Goal: Task Accomplishment & Management: Manage account settings

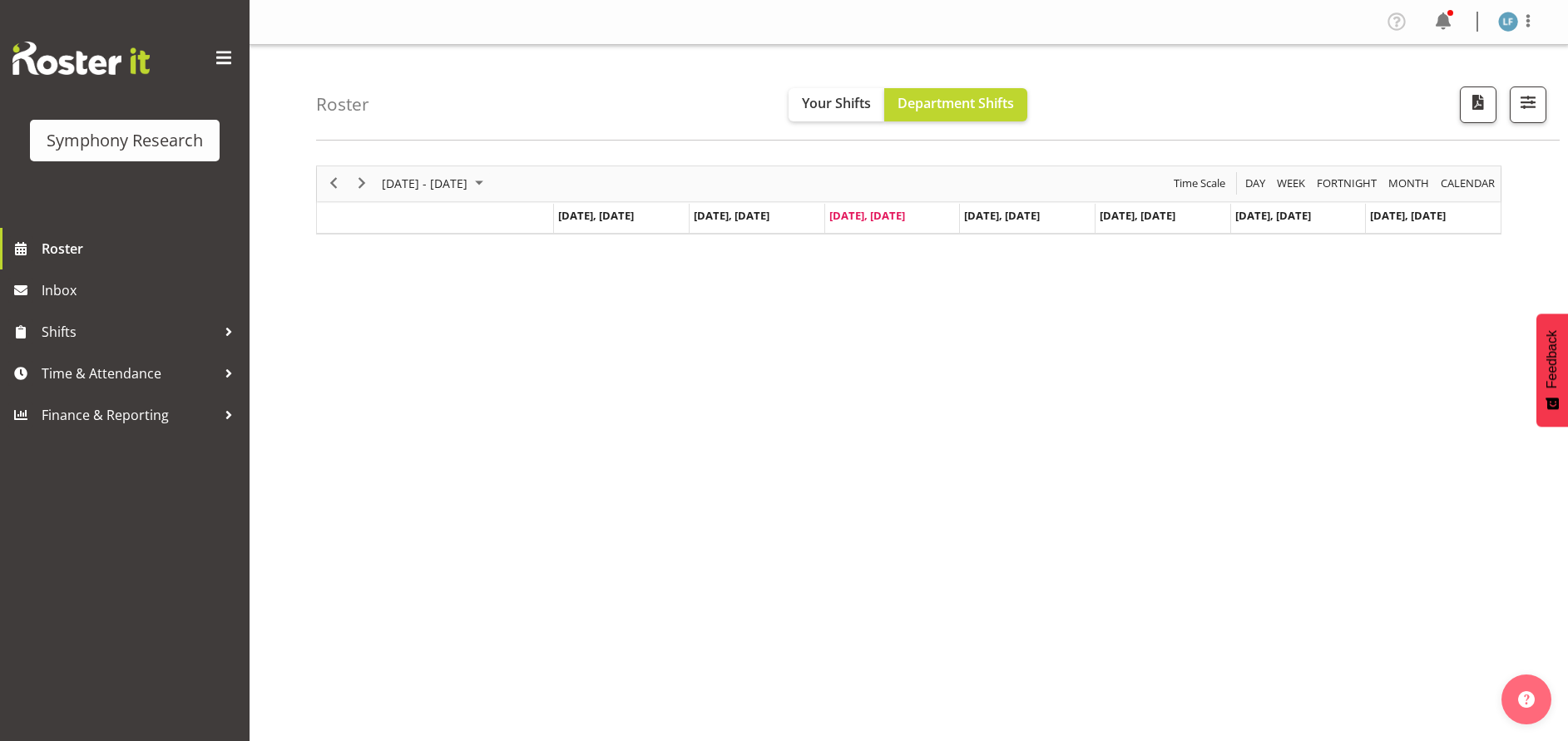
click at [239, 548] on div "Symphony Research Roster Inbox Shifts Time & Attendance Finance & Reporting" at bounding box center [124, 370] width 249 height 741
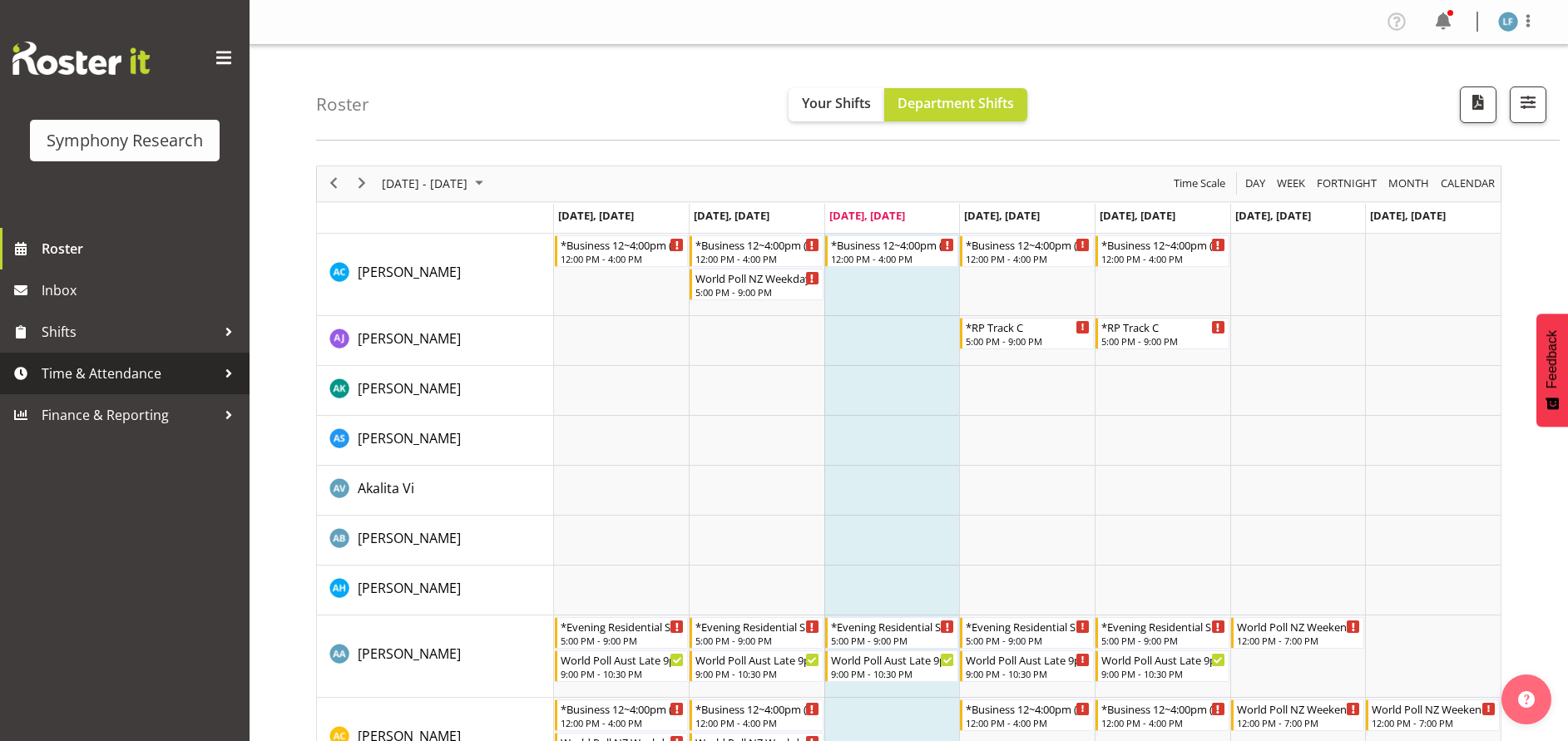
click at [165, 363] on span "Time & Attendance" at bounding box center [129, 373] width 174 height 25
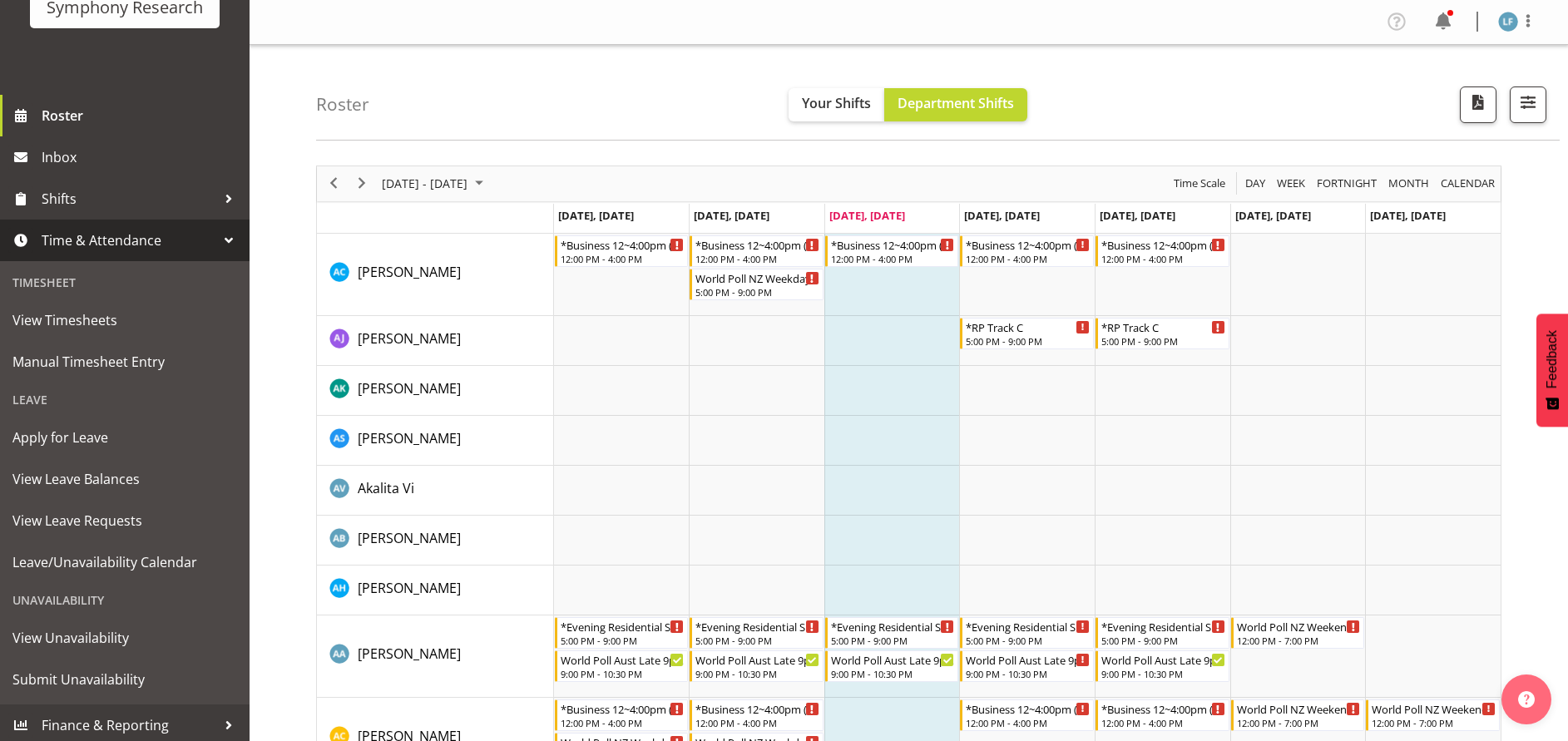
scroll to position [138, 0]
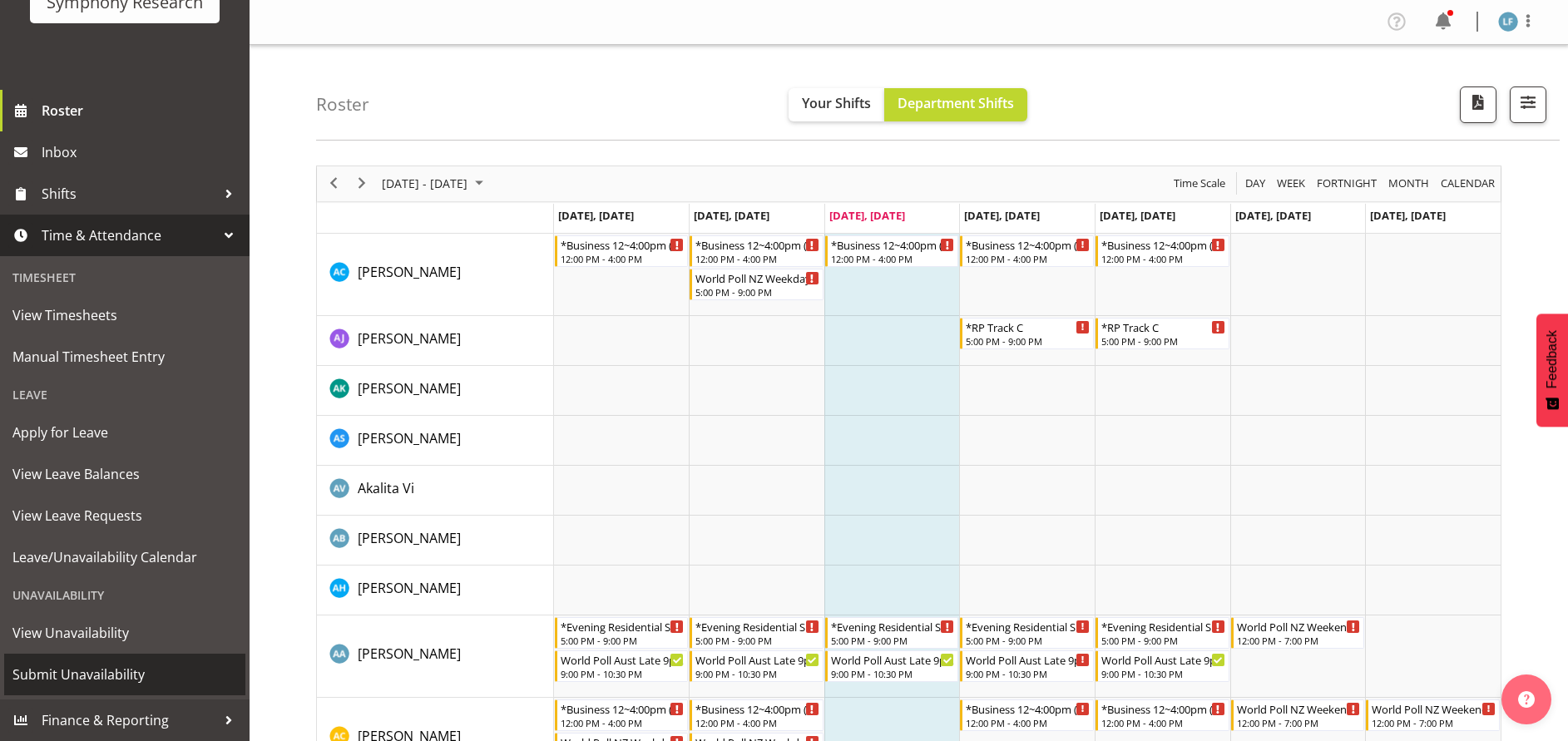
click at [91, 669] on span "Submit Unavailability" at bounding box center [124, 674] width 224 height 25
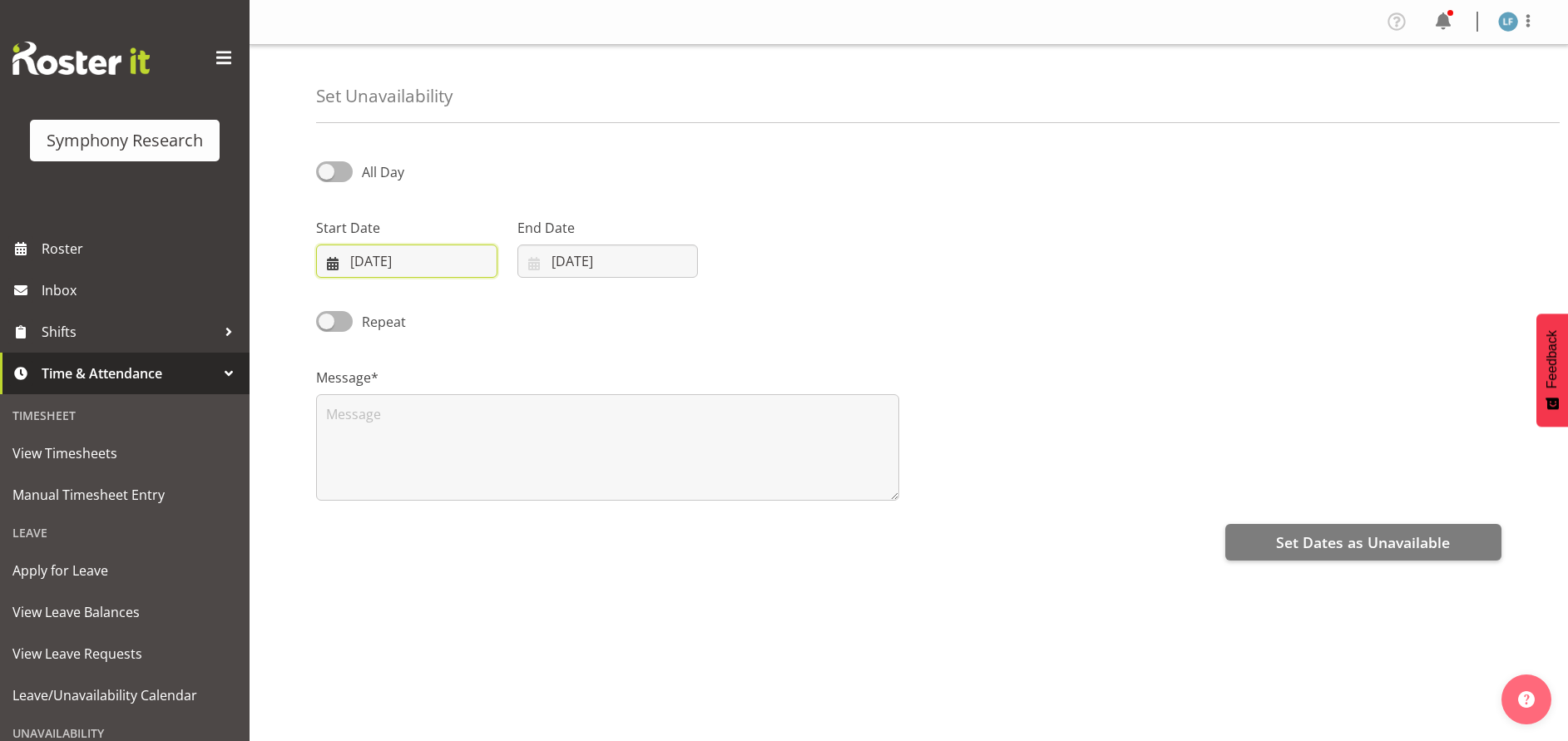
click at [417, 249] on input "17/09/2025" at bounding box center [407, 262] width 182 height 33
click at [383, 489] on span "22" at bounding box center [382, 490] width 13 height 16
type input "22/09/2025"
click at [601, 277] on input "[DATE]" at bounding box center [608, 262] width 182 height 33
click at [587, 483] on span "22" at bounding box center [583, 490] width 13 height 16
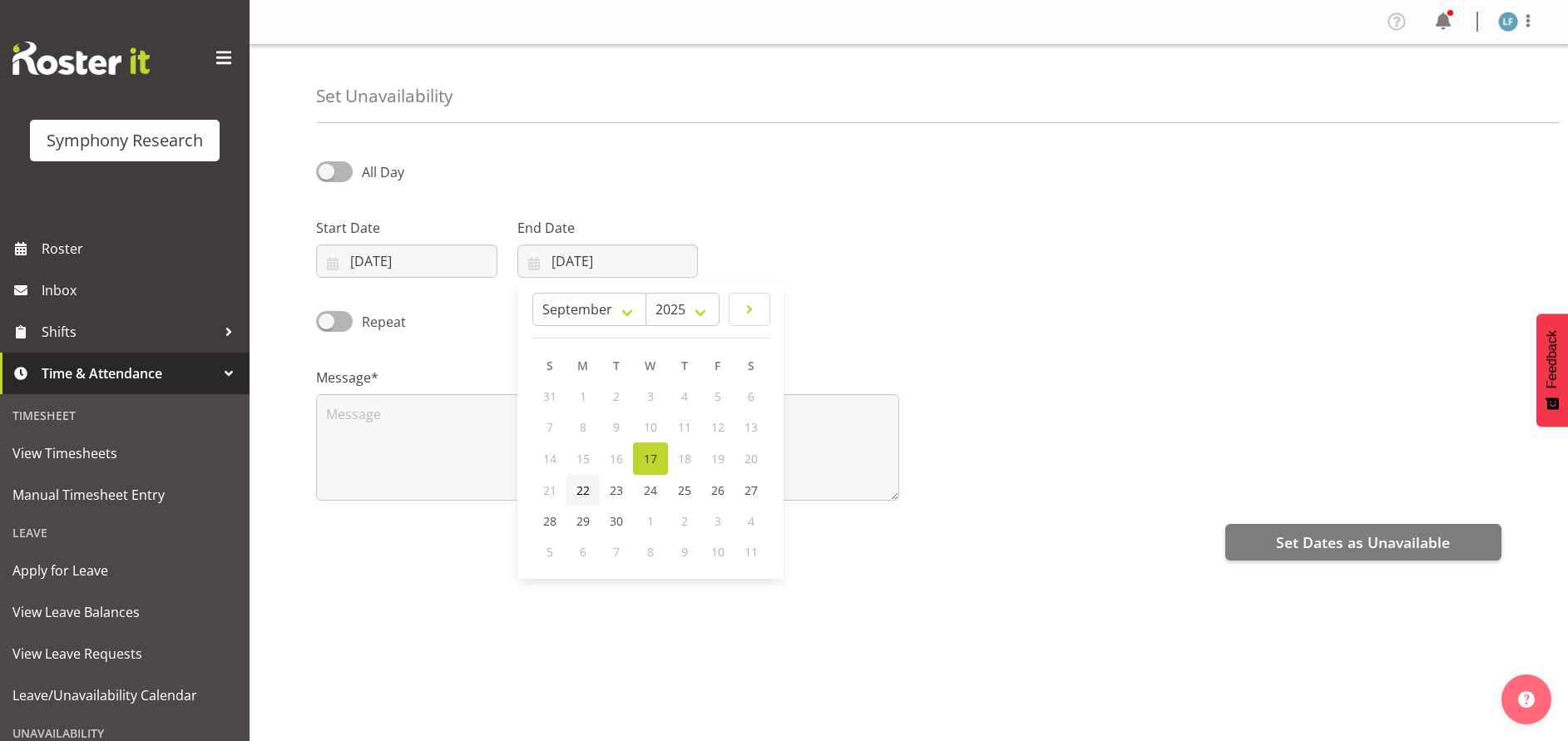
type input "22/09/2025"
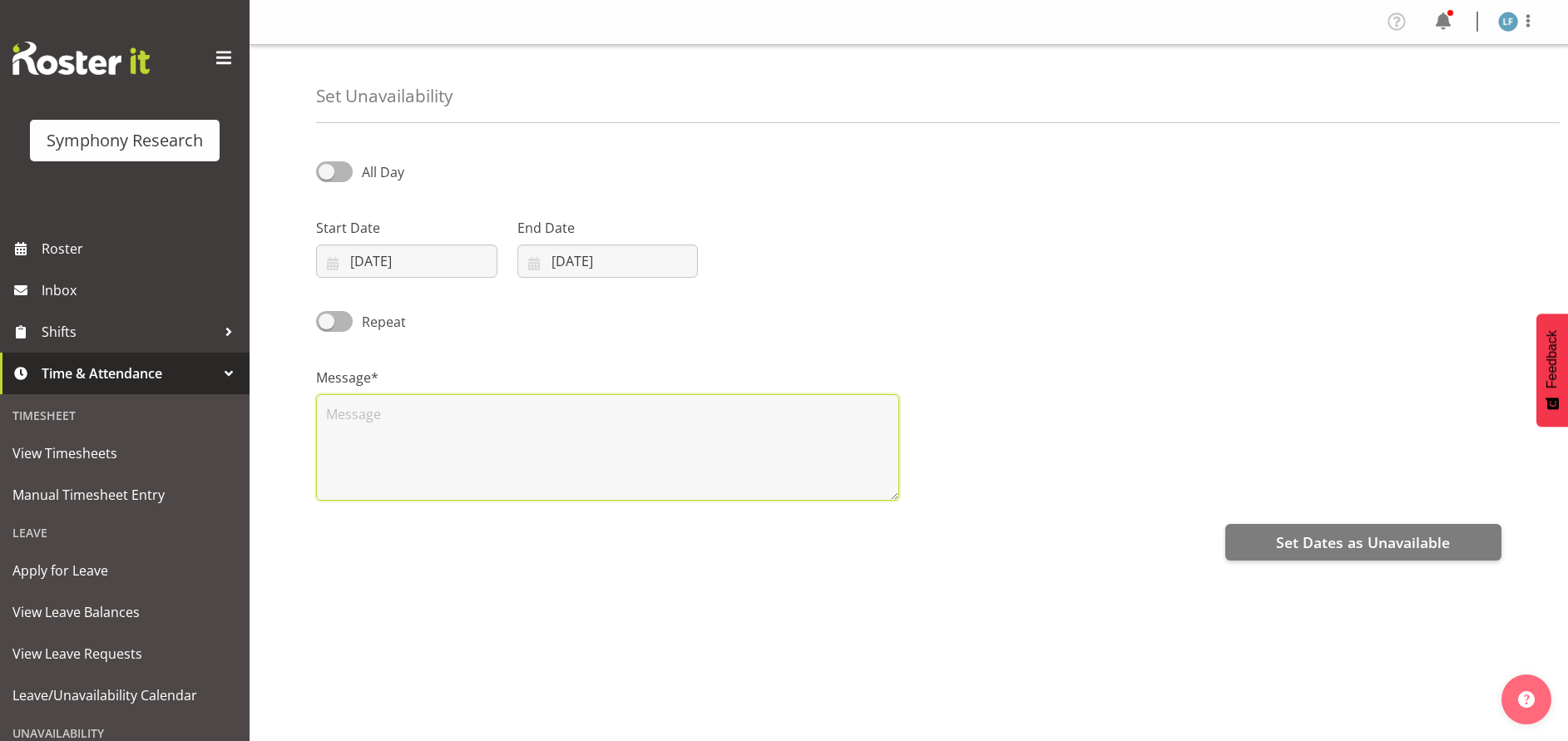
click at [510, 431] on textarea at bounding box center [607, 447] width 583 height 107
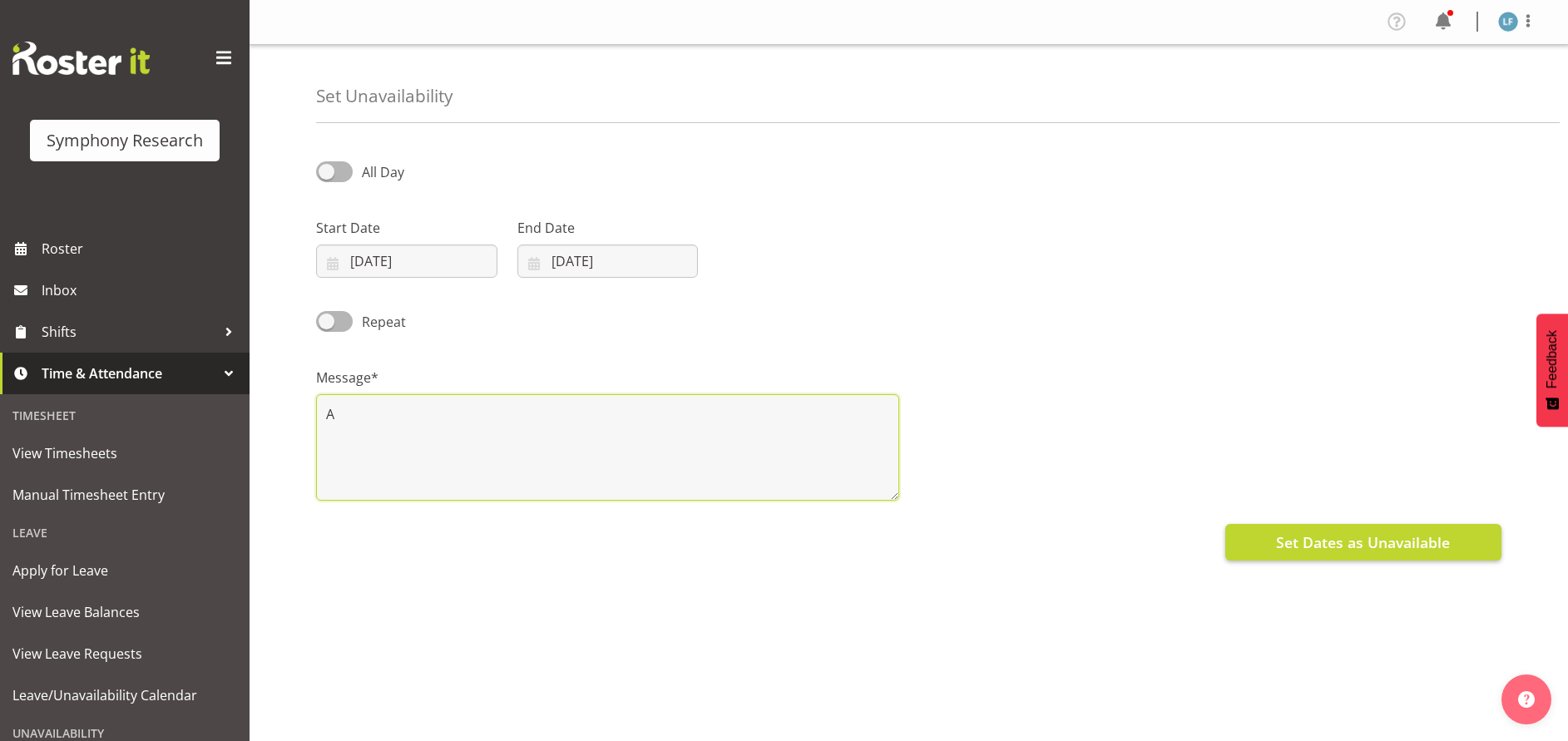
type textarea "A"
click at [1381, 550] on span "Set Dates as Unavailable" at bounding box center [1363, 542] width 174 height 21
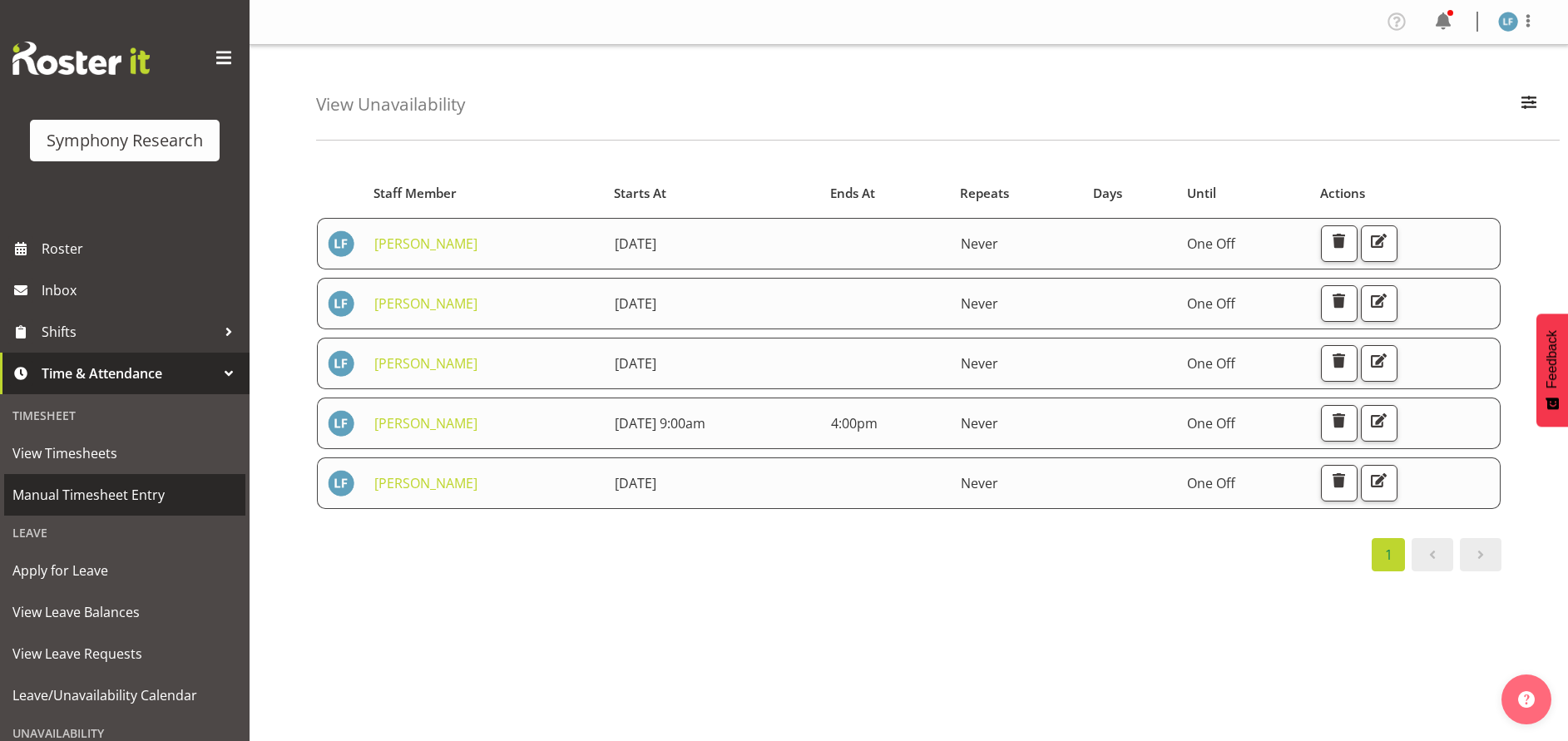
click at [99, 508] on link "Manual Timesheet Entry" at bounding box center [124, 494] width 241 height 42
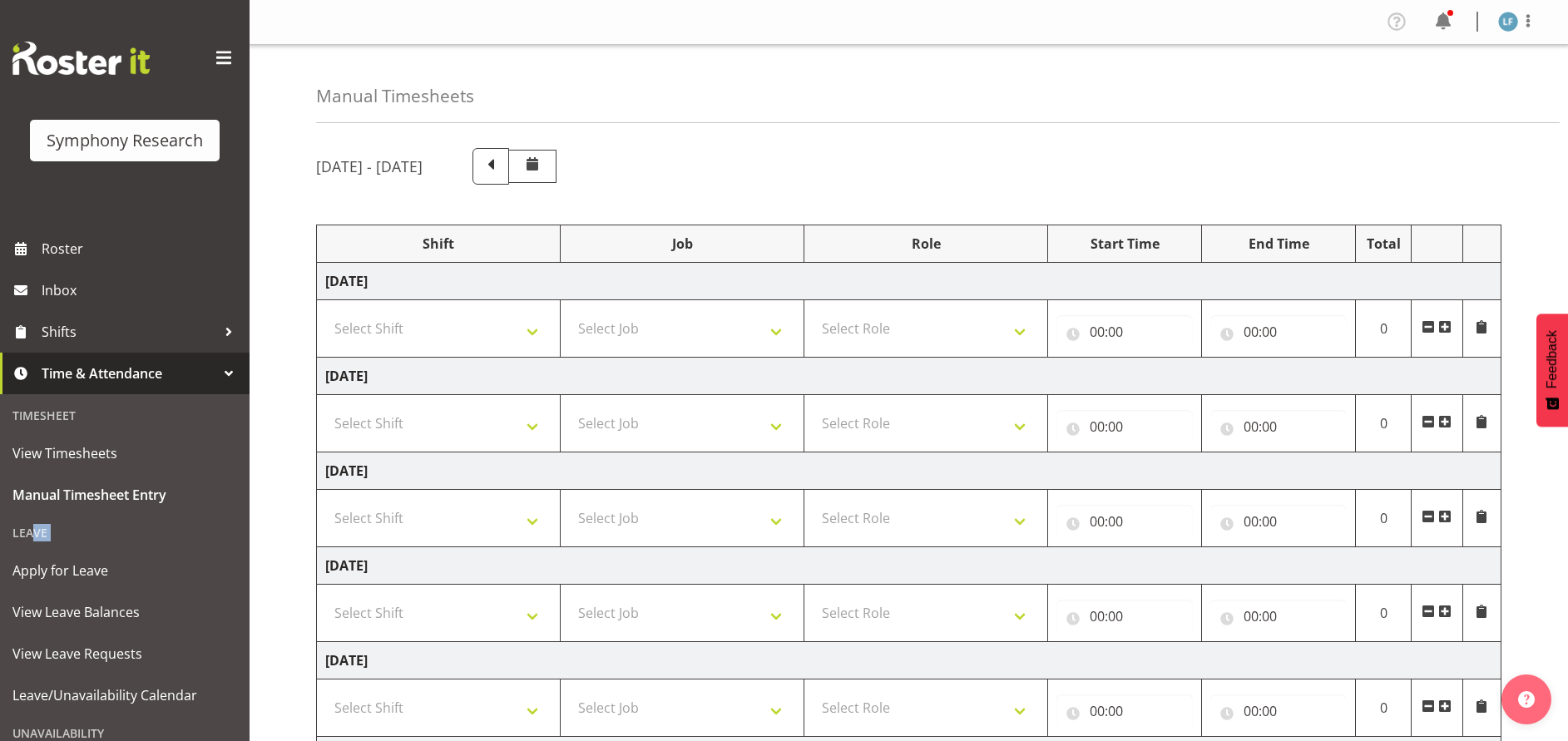
drag, startPoint x: 228, startPoint y: 504, endPoint x: 239, endPoint y: 557, distance: 54.1
click at [239, 557] on div "Symphony Research Roster Inbox Shifts Time & Attendance Timesheet View Timeshee…" at bounding box center [124, 370] width 249 height 741
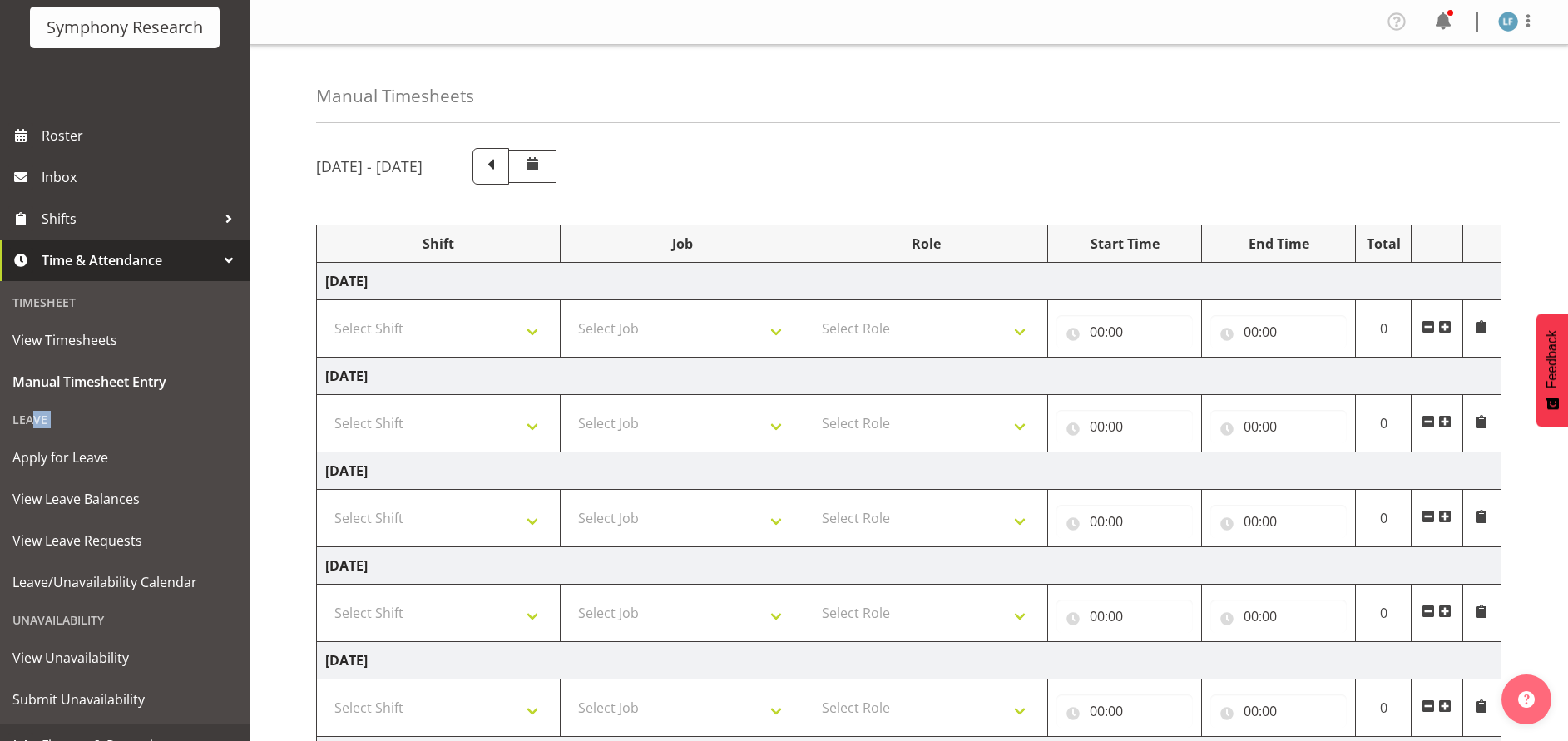
scroll to position [138, 0]
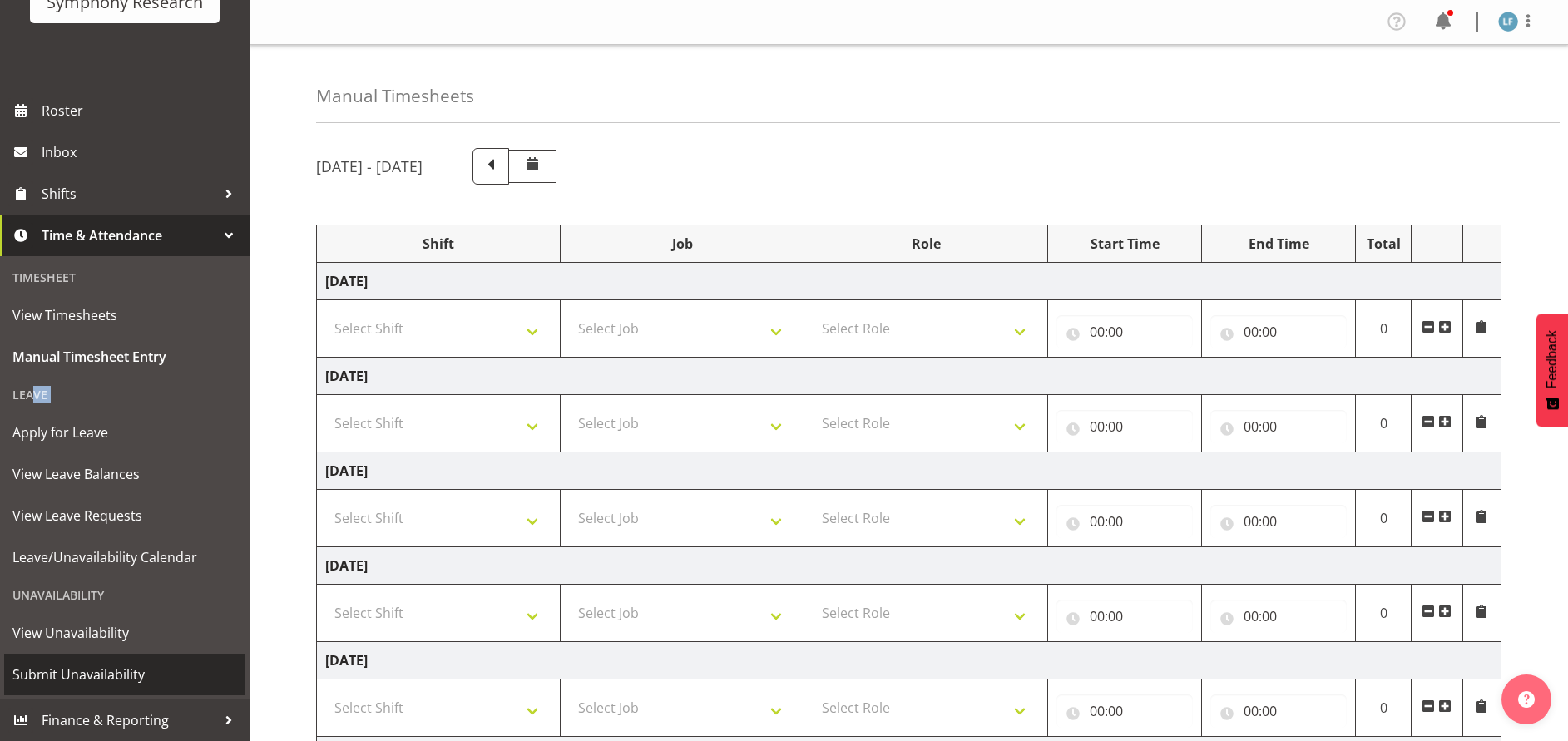
click at [79, 676] on span "Submit Unavailability" at bounding box center [124, 674] width 224 height 25
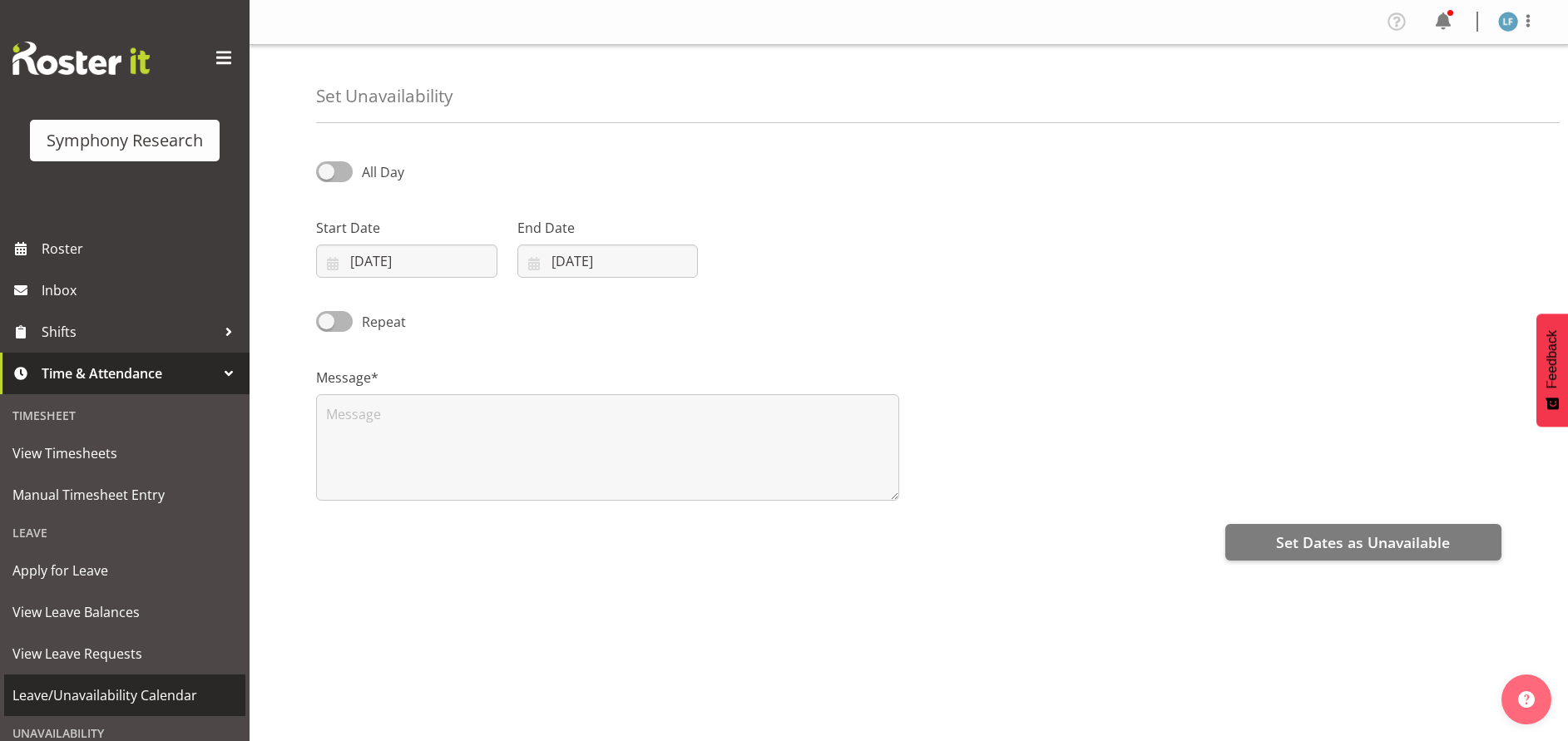
select select "8"
select select "2025"
click at [409, 259] on input "[DATE]" at bounding box center [407, 262] width 182 height 33
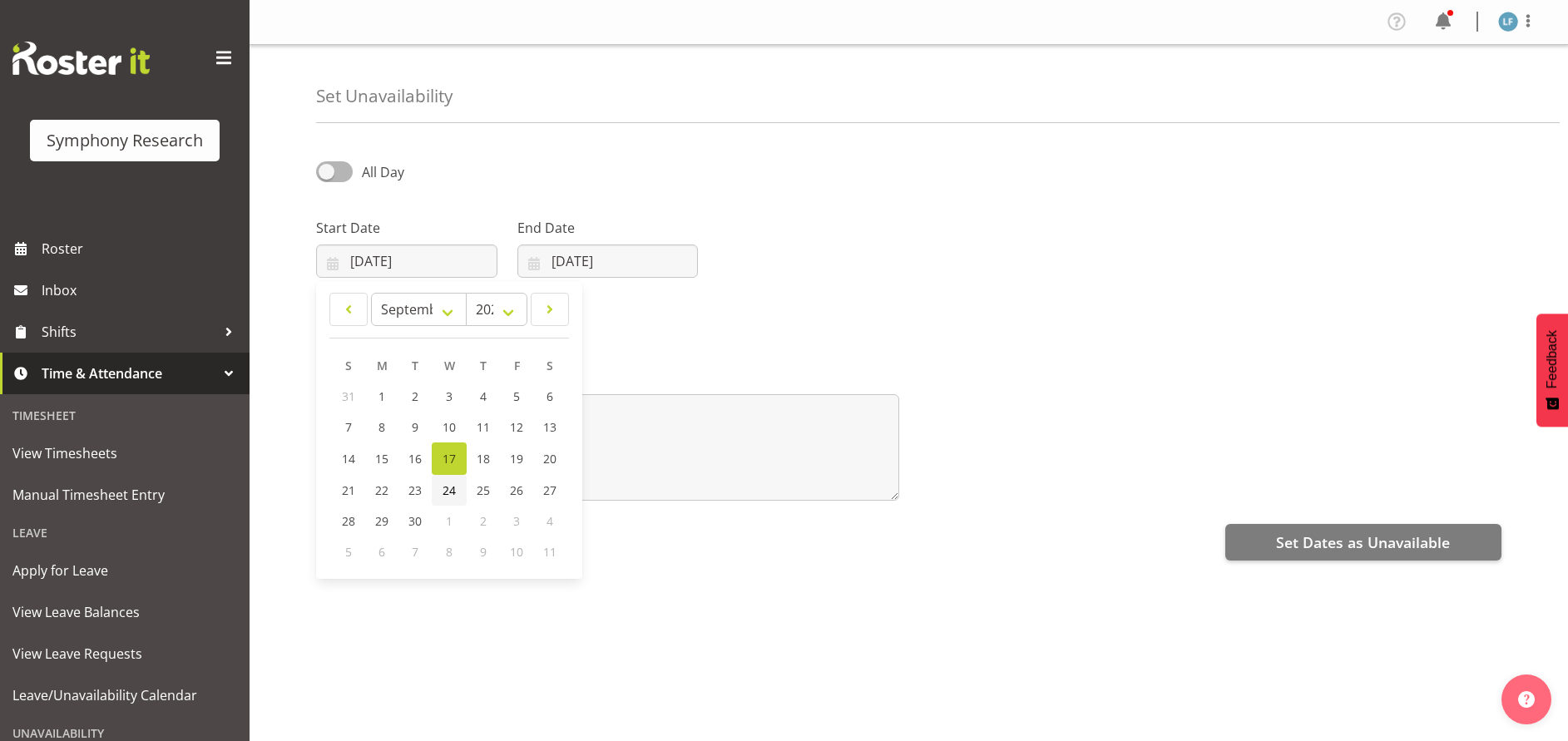
click at [458, 490] on link "24" at bounding box center [450, 490] width 35 height 31
type input "[DATE]"
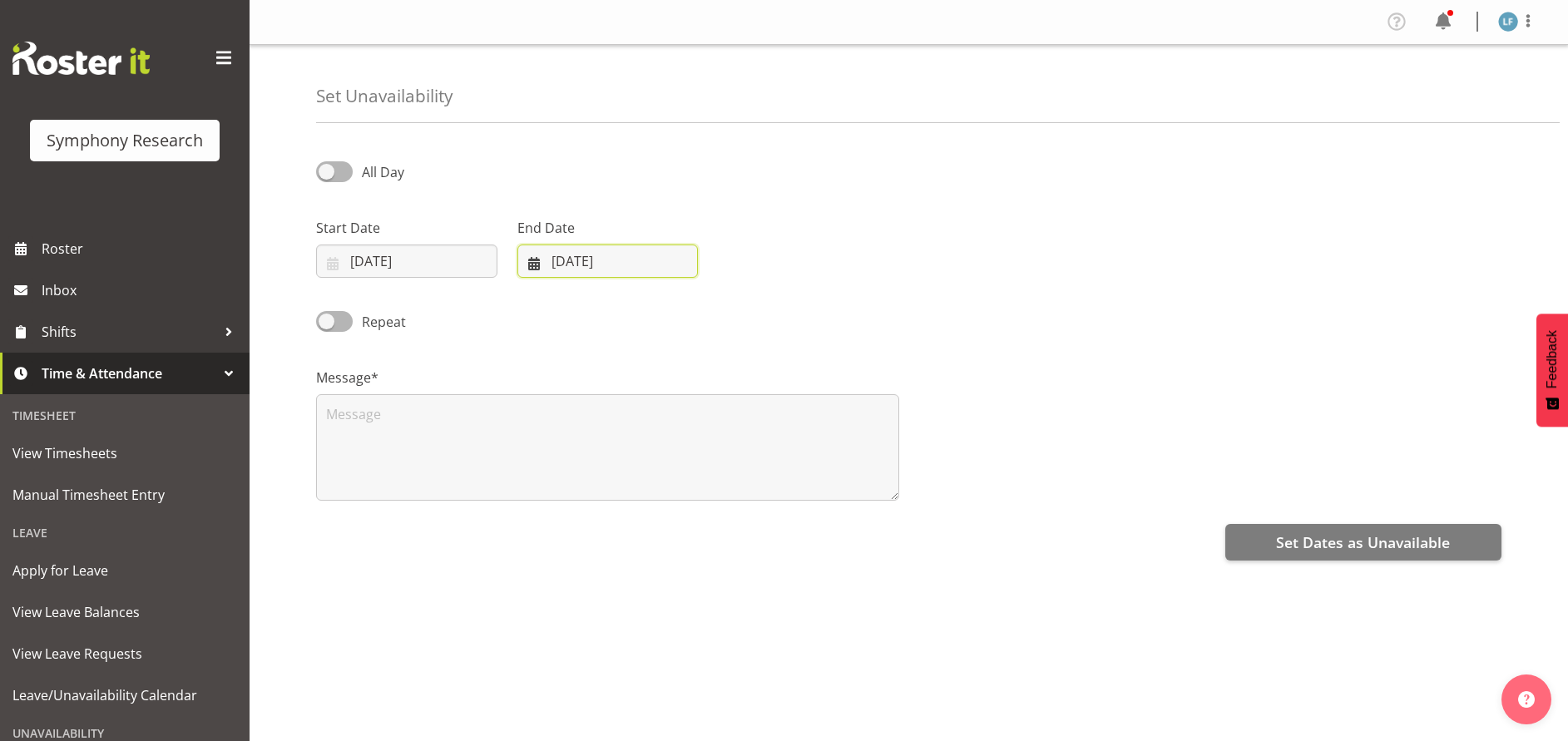
click at [581, 267] on input "[DATE]" at bounding box center [608, 262] width 182 height 33
click at [647, 491] on span "24" at bounding box center [650, 490] width 13 height 16
type input "[DATE]"
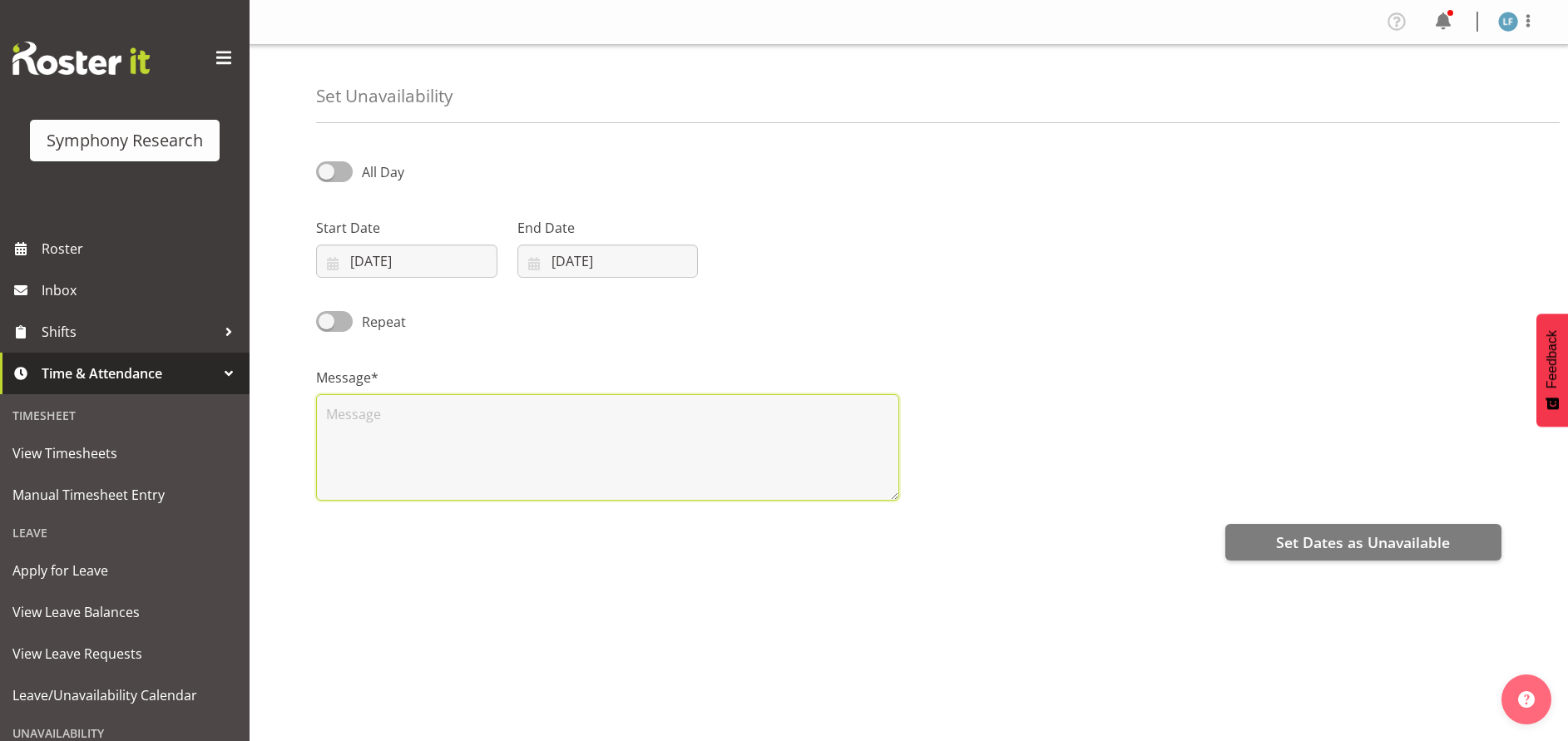
click at [521, 407] on textarea at bounding box center [607, 447] width 583 height 107
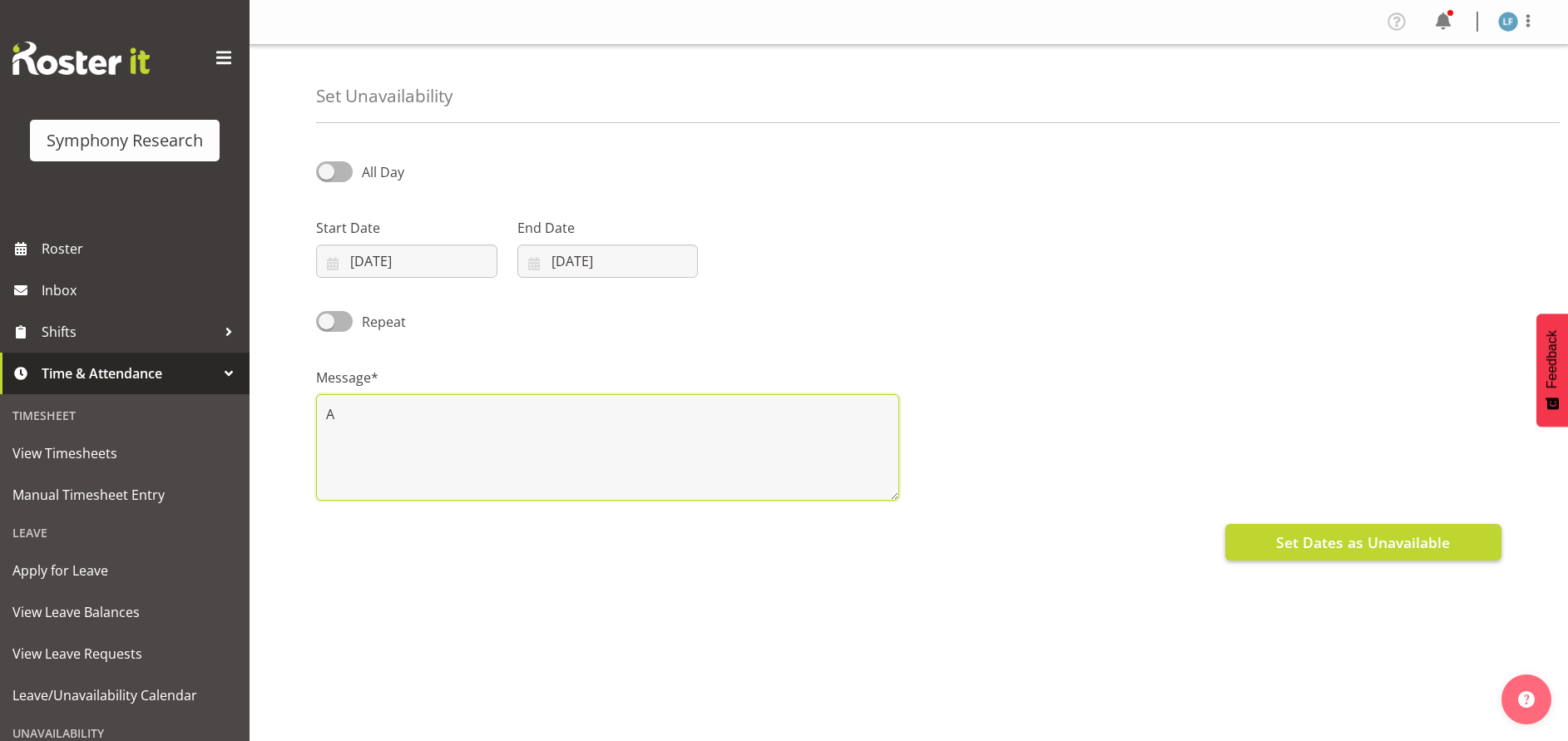
type textarea "A"
click at [1345, 548] on span "Set Dates as Unavailable" at bounding box center [1363, 542] width 174 height 21
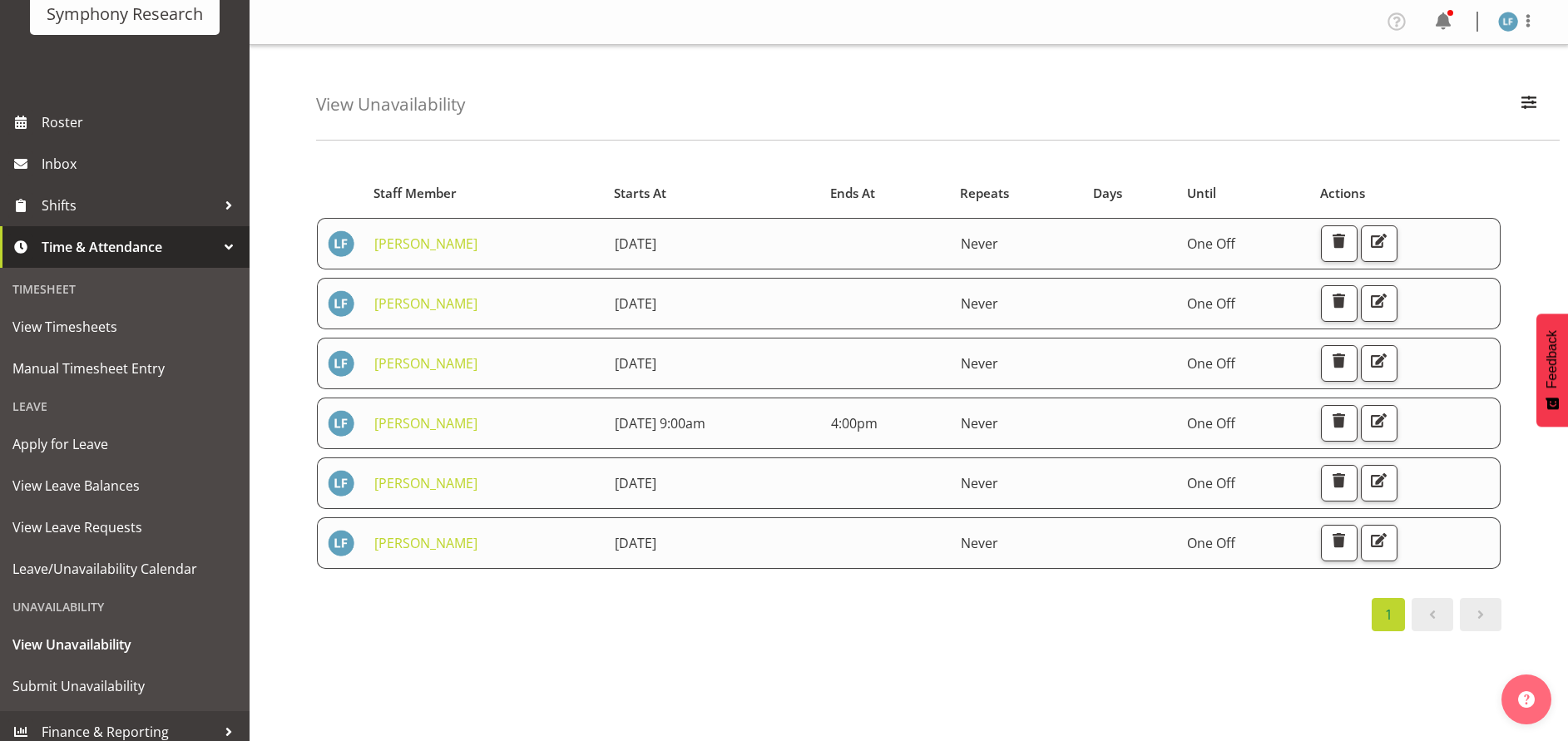
scroll to position [138, 0]
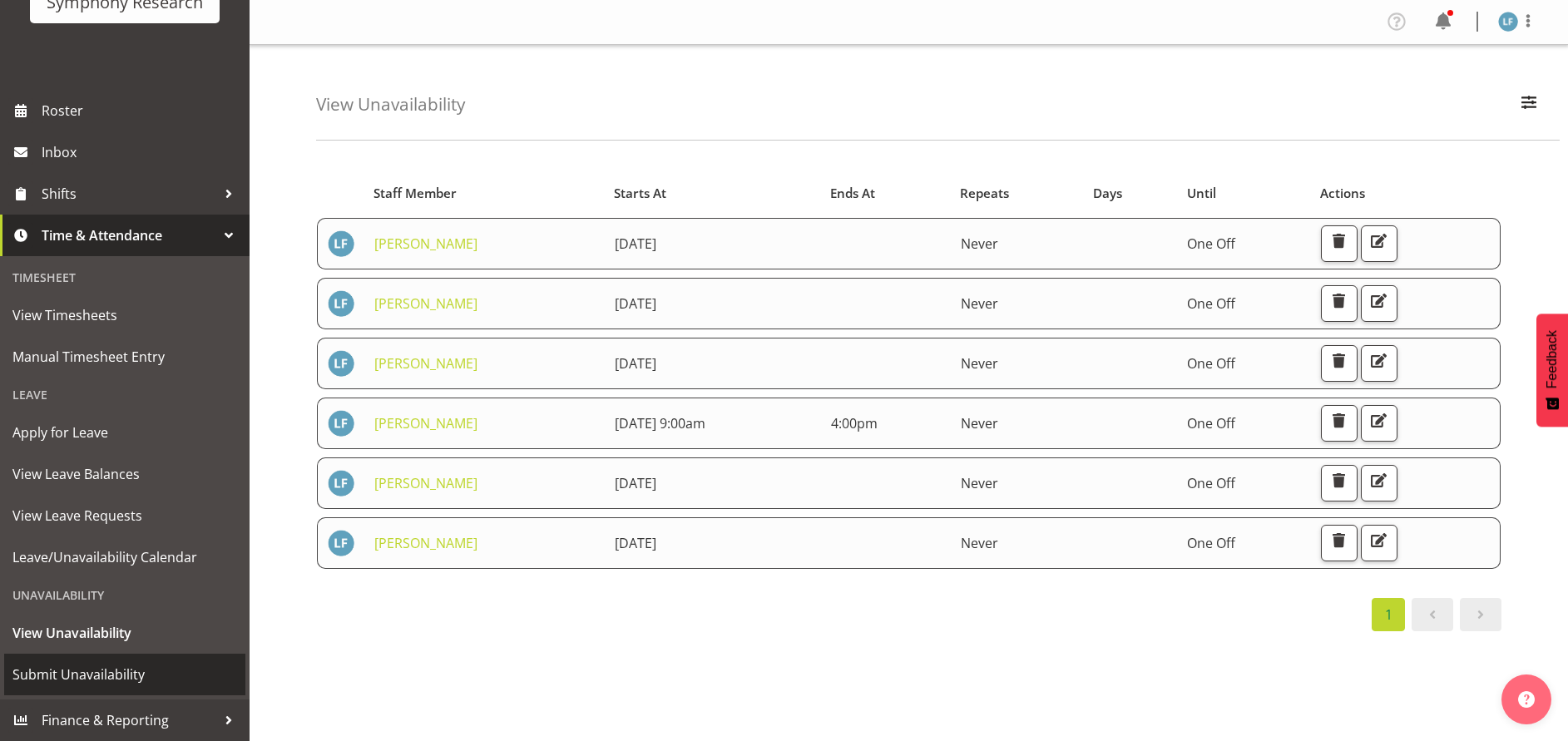
click at [56, 672] on span "Submit Unavailability" at bounding box center [124, 674] width 224 height 25
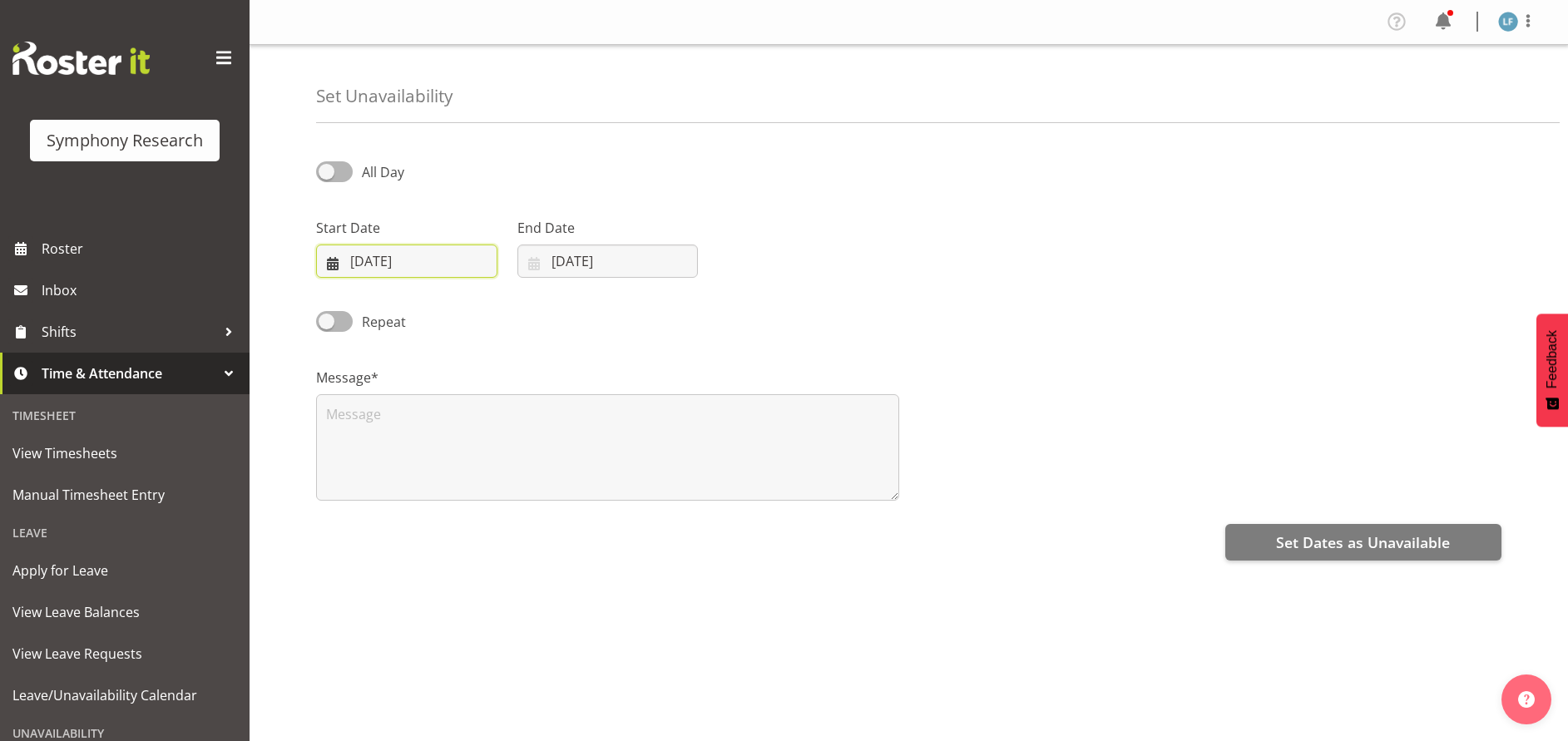
click at [393, 265] on input "[DATE]" at bounding box center [407, 262] width 182 height 33
click at [515, 488] on span "26" at bounding box center [516, 490] width 13 height 16
type input "[DATE]"
click at [603, 258] on input "[DATE]" at bounding box center [608, 262] width 182 height 33
click at [727, 490] on link "26" at bounding box center [718, 490] width 33 height 31
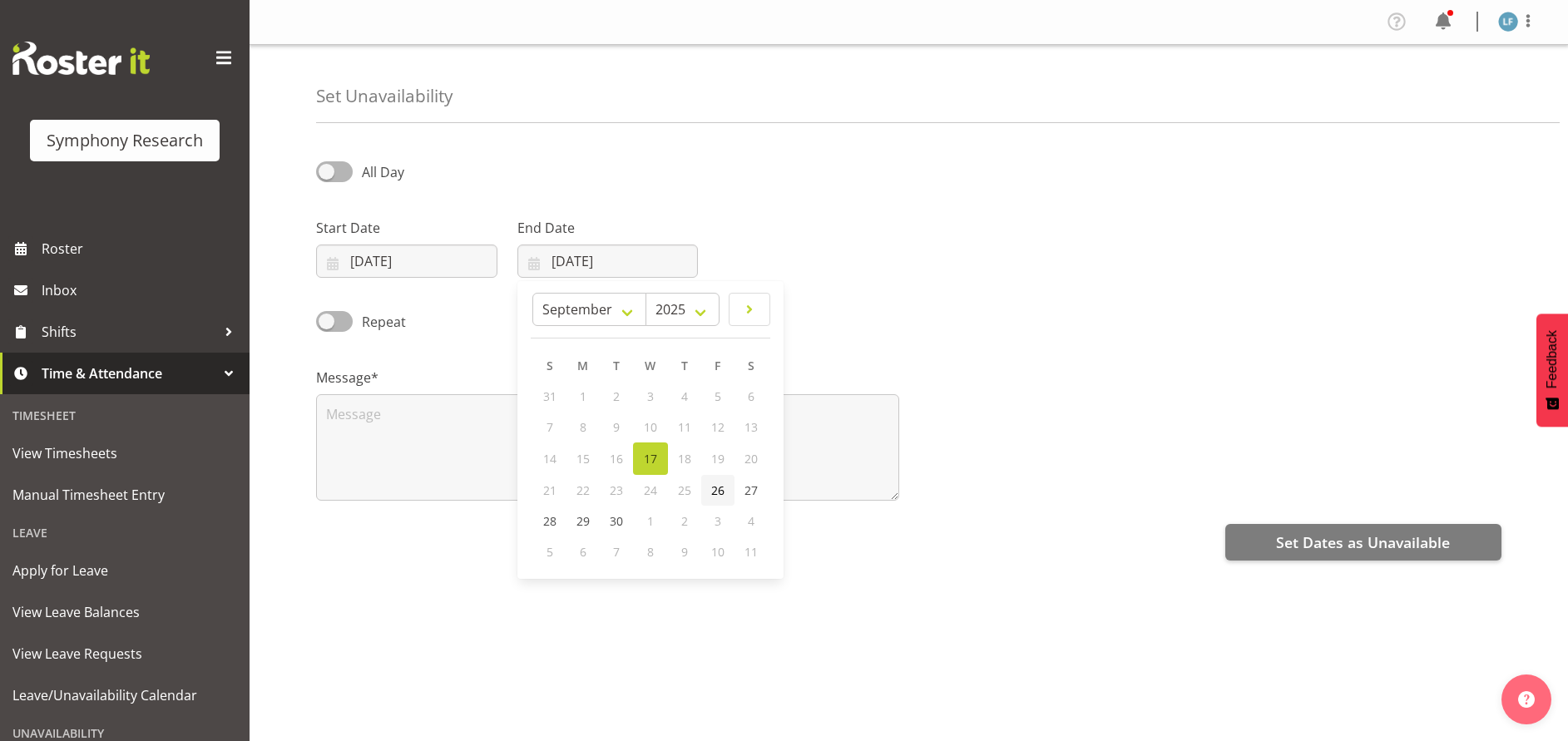
type input "26/09/2025"
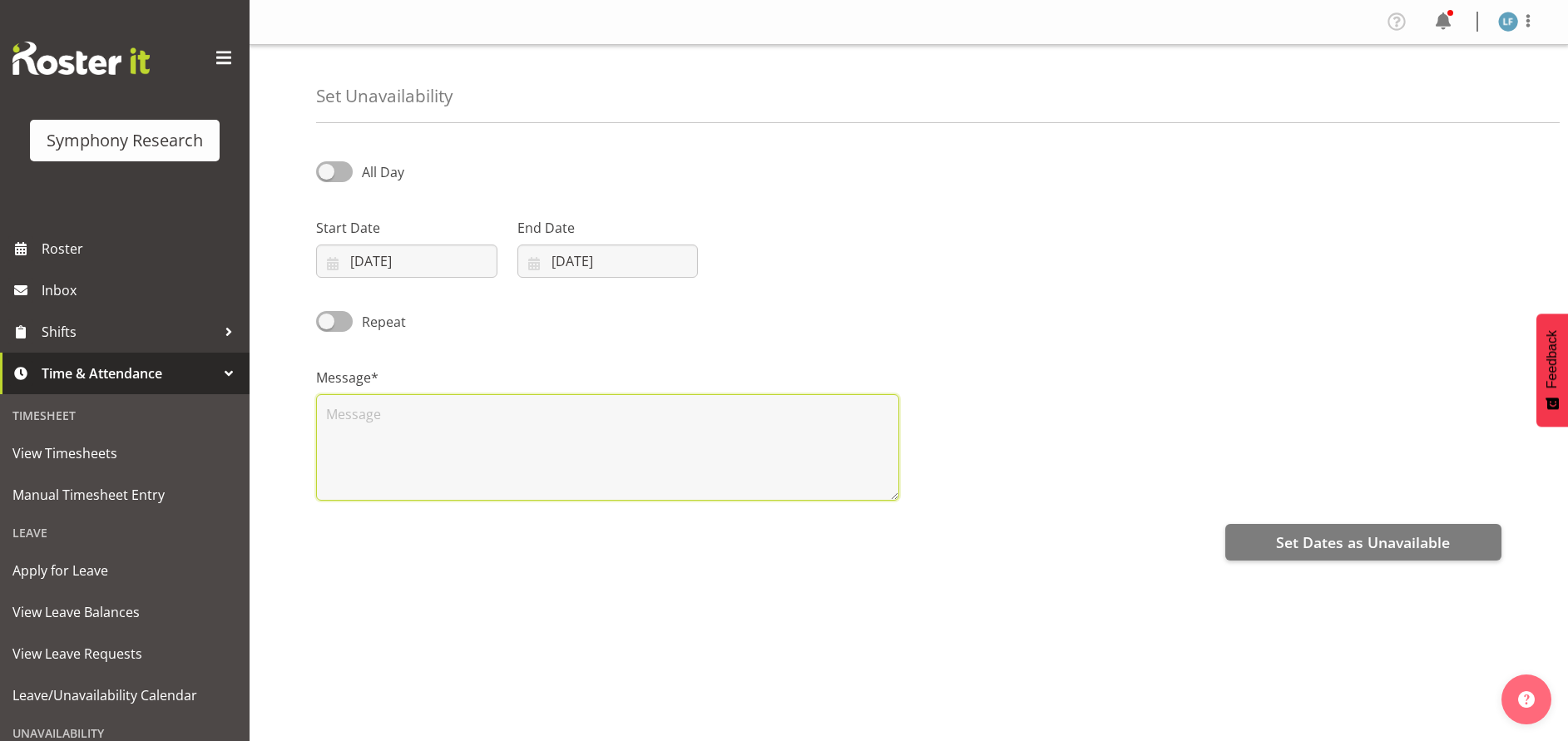
click at [513, 456] on textarea at bounding box center [607, 447] width 583 height 107
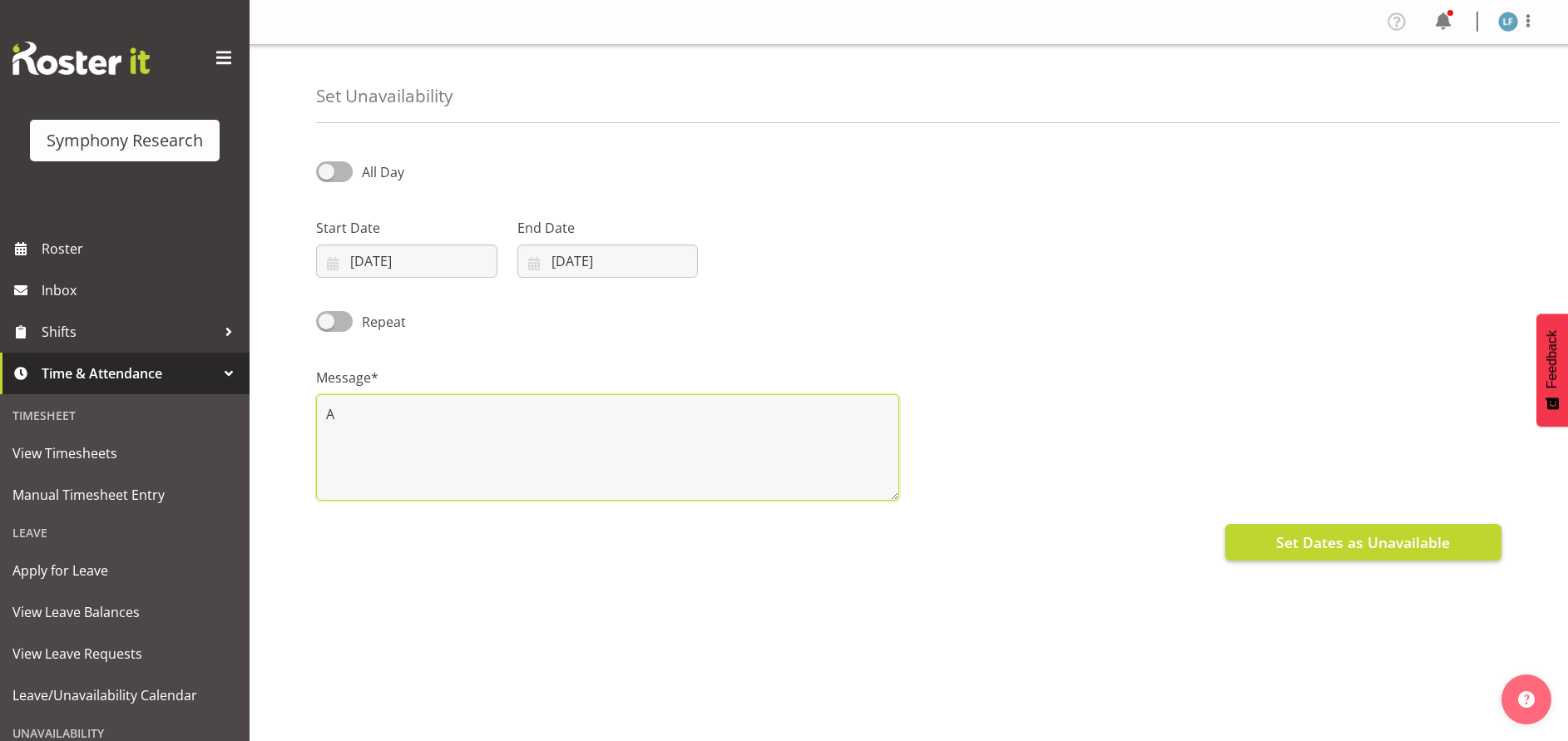
type textarea "A"
click at [1369, 541] on span "Set Dates as Unavailable" at bounding box center [1363, 542] width 174 height 21
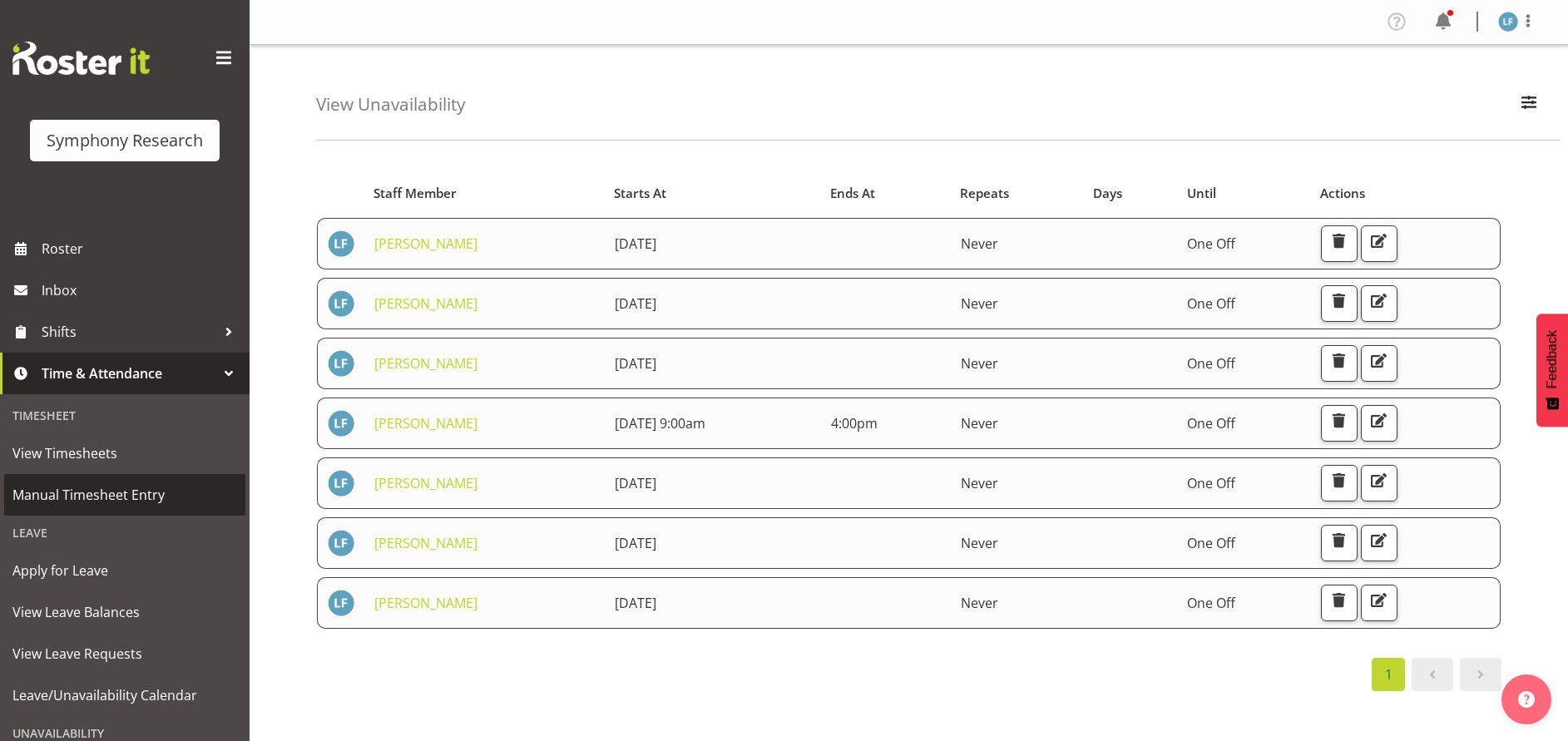
click at [124, 505] on span "Manual Timesheet Entry" at bounding box center [124, 494] width 224 height 25
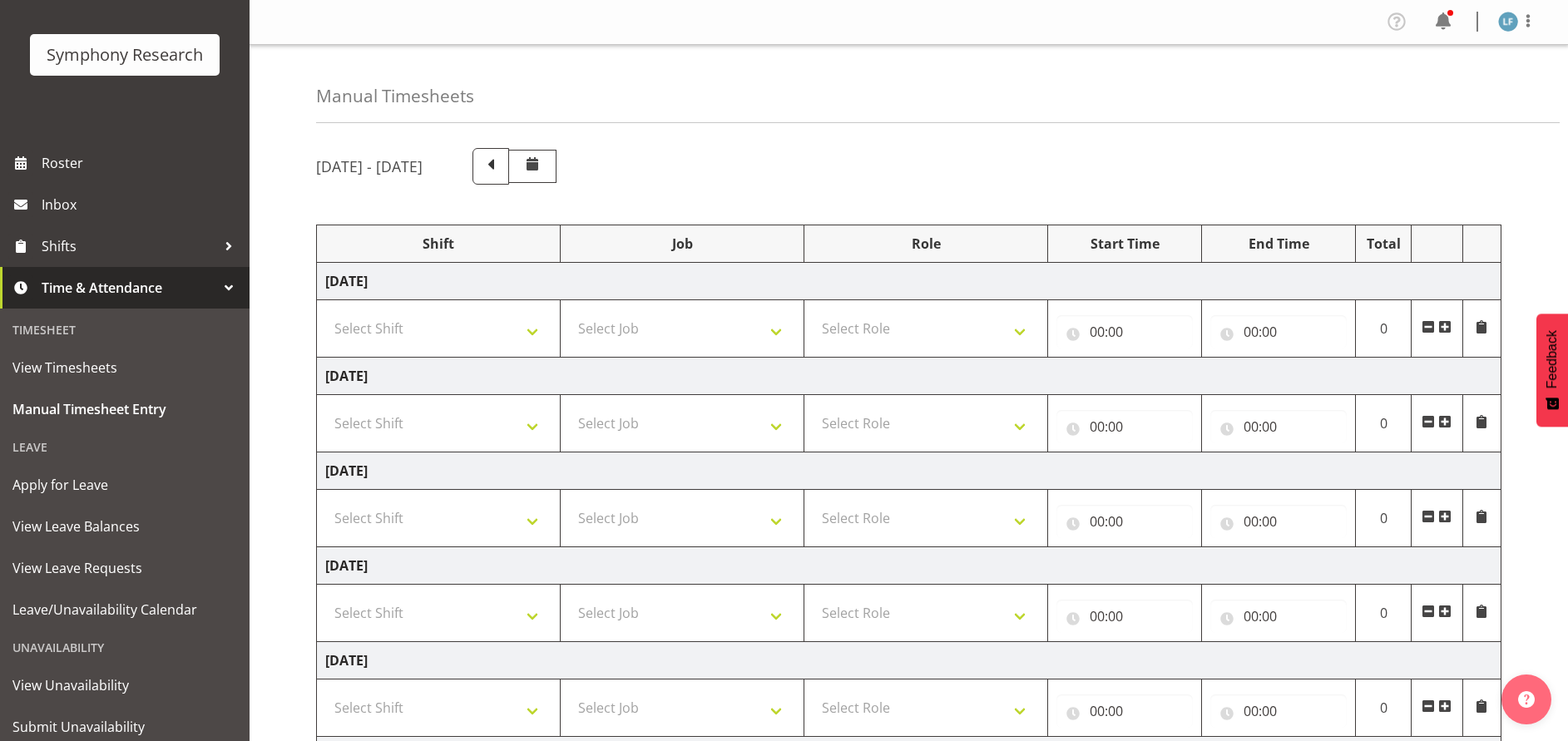
scroll to position [138, 0]
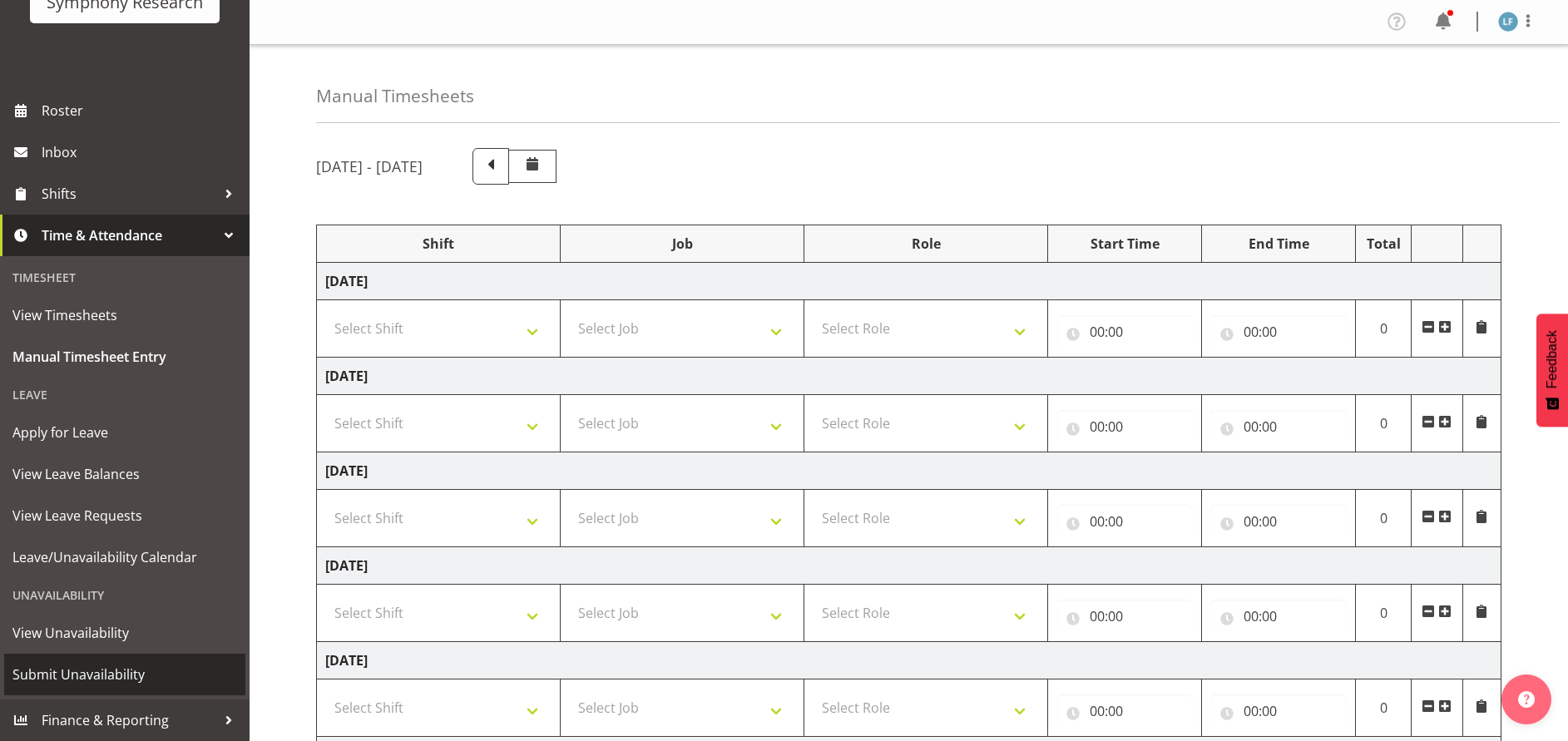
click at [91, 668] on span "Submit Unavailability" at bounding box center [124, 674] width 224 height 25
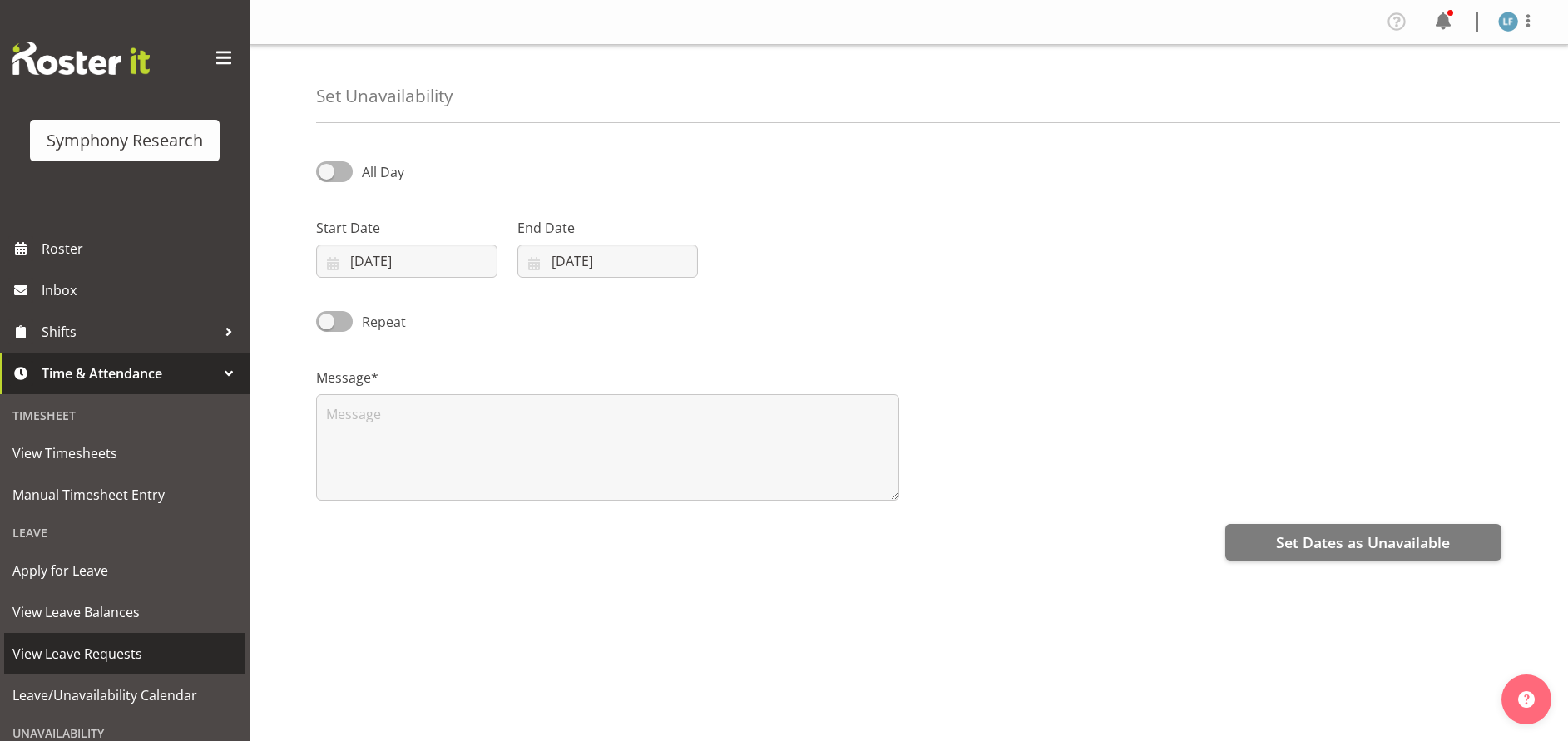
select select "8"
select select "2025"
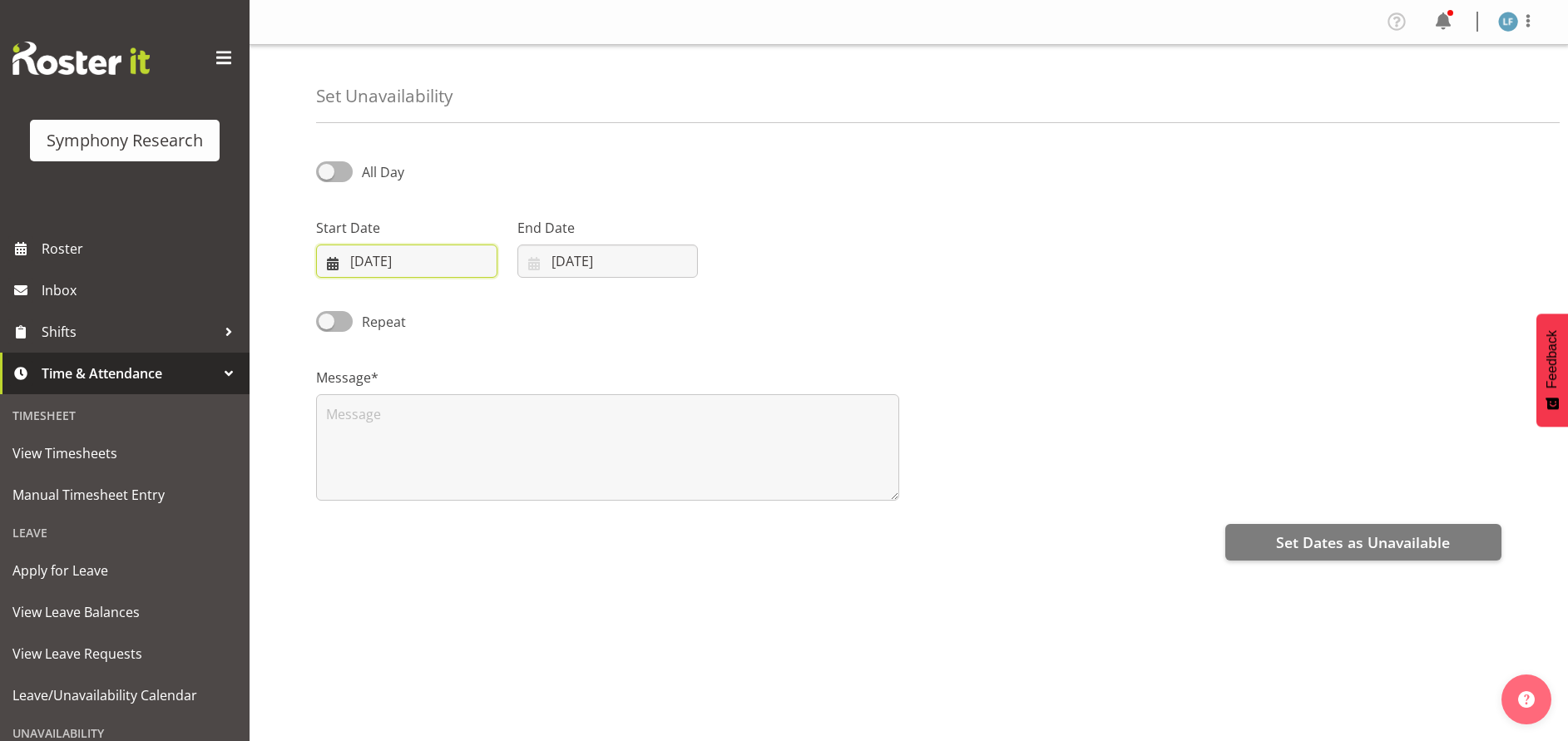
click at [364, 266] on input "[DATE]" at bounding box center [407, 262] width 182 height 33
click at [347, 529] on span "28" at bounding box center [349, 521] width 13 height 16
type input "28/09/2025"
click at [658, 265] on input "17/09/2025" at bounding box center [608, 262] width 182 height 33
click at [555, 514] on span "28" at bounding box center [550, 521] width 13 height 16
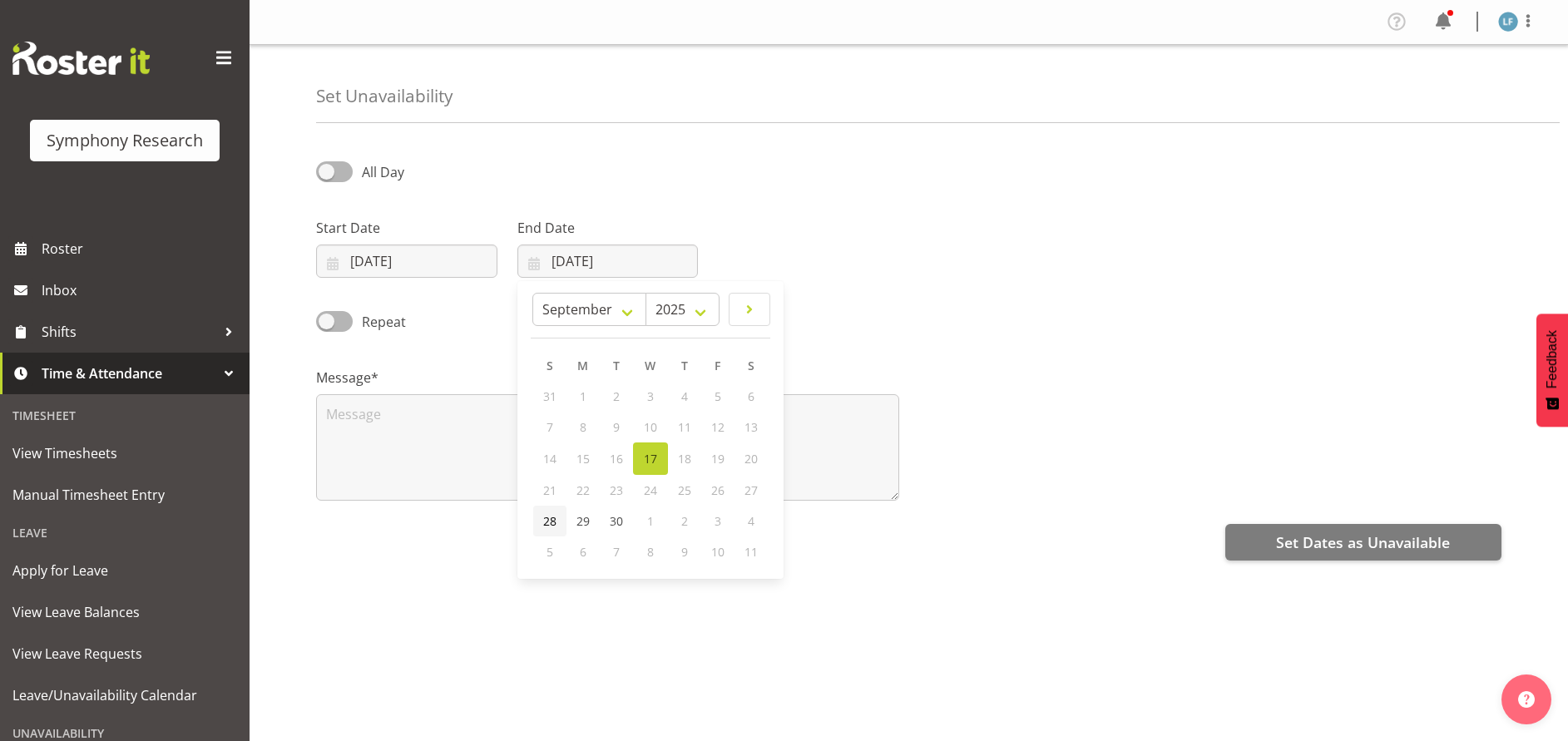
type input "28/09/2025"
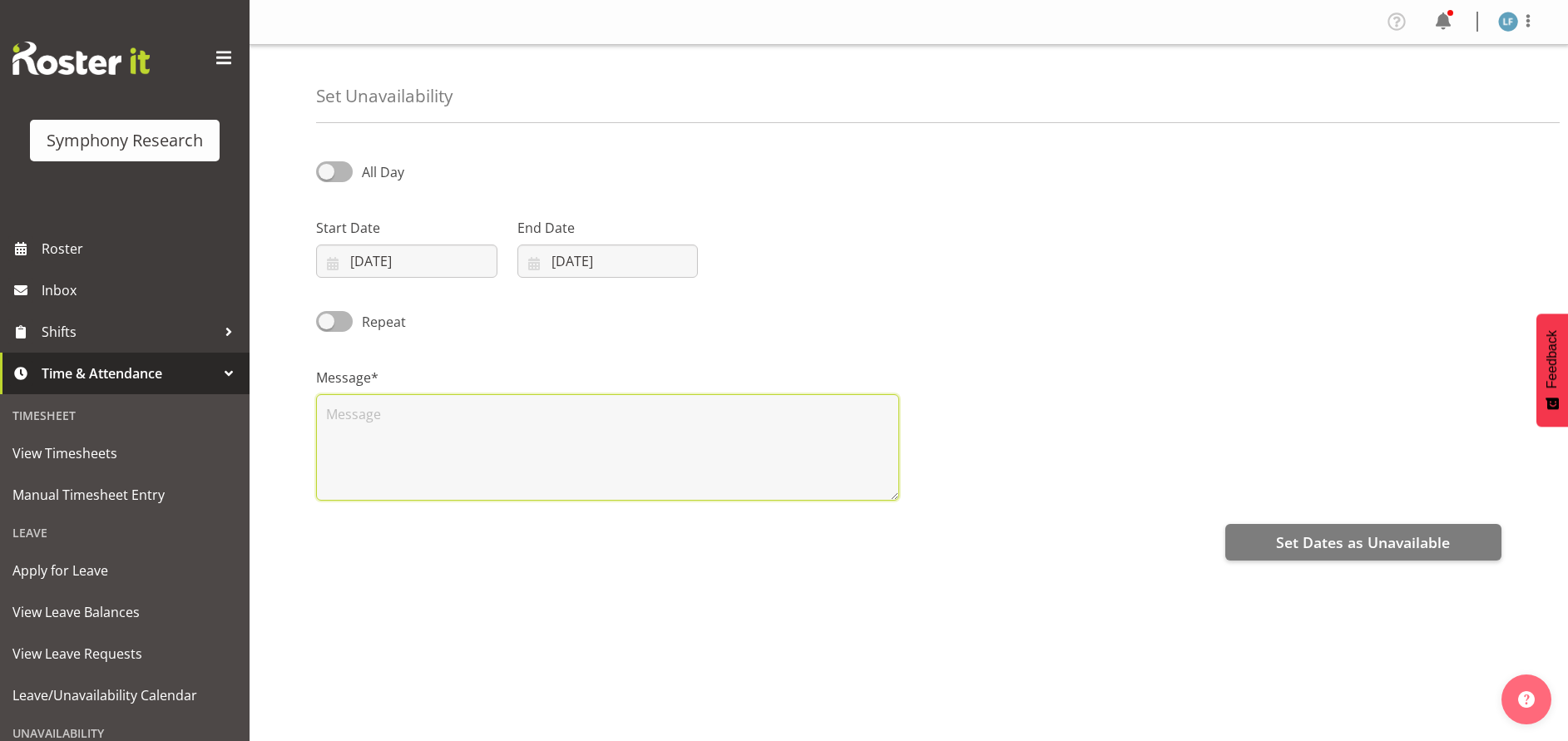
click at [502, 445] on textarea at bounding box center [607, 447] width 583 height 107
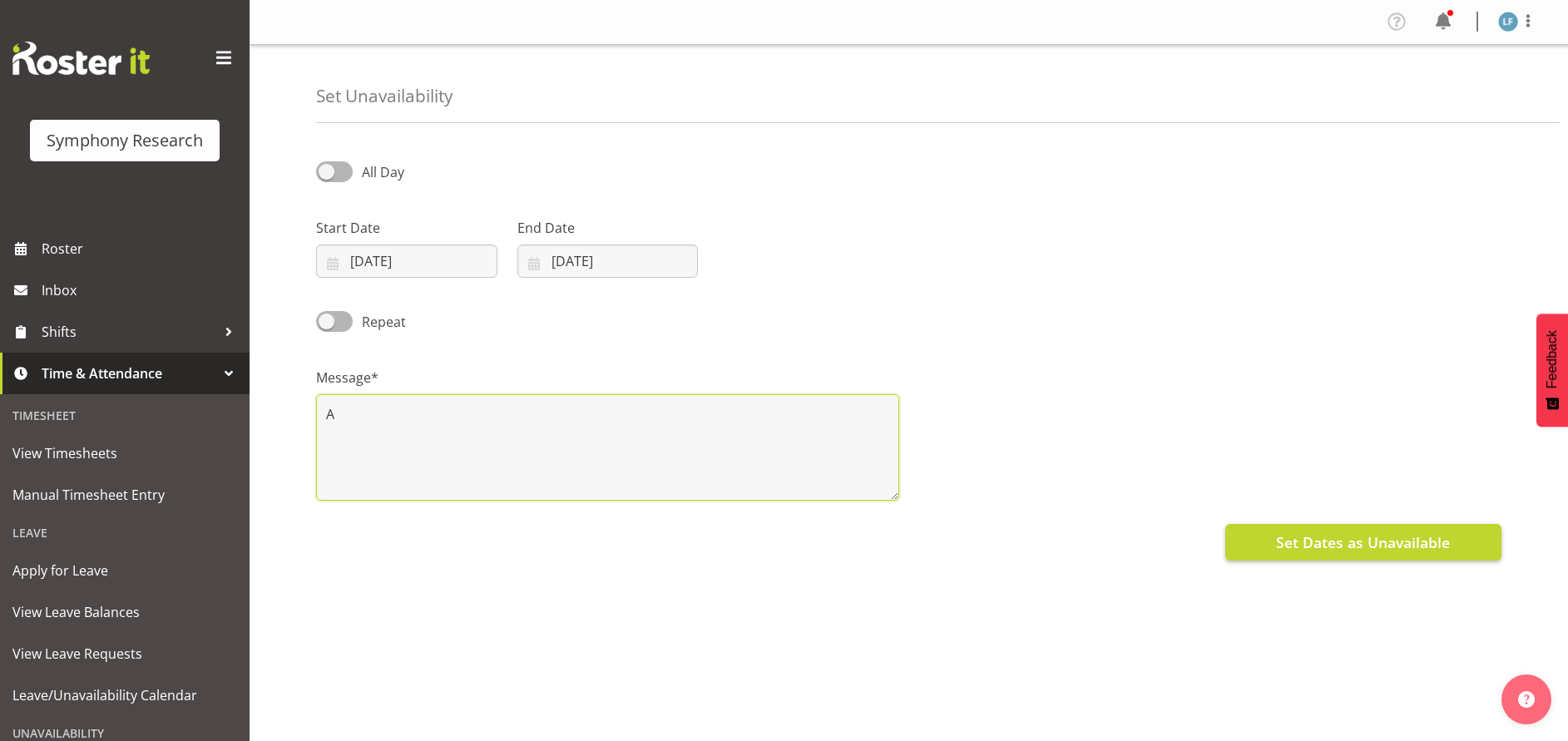
type textarea "A"
click at [1295, 531] on span "Set Dates as Unavailable" at bounding box center [1363, 542] width 174 height 21
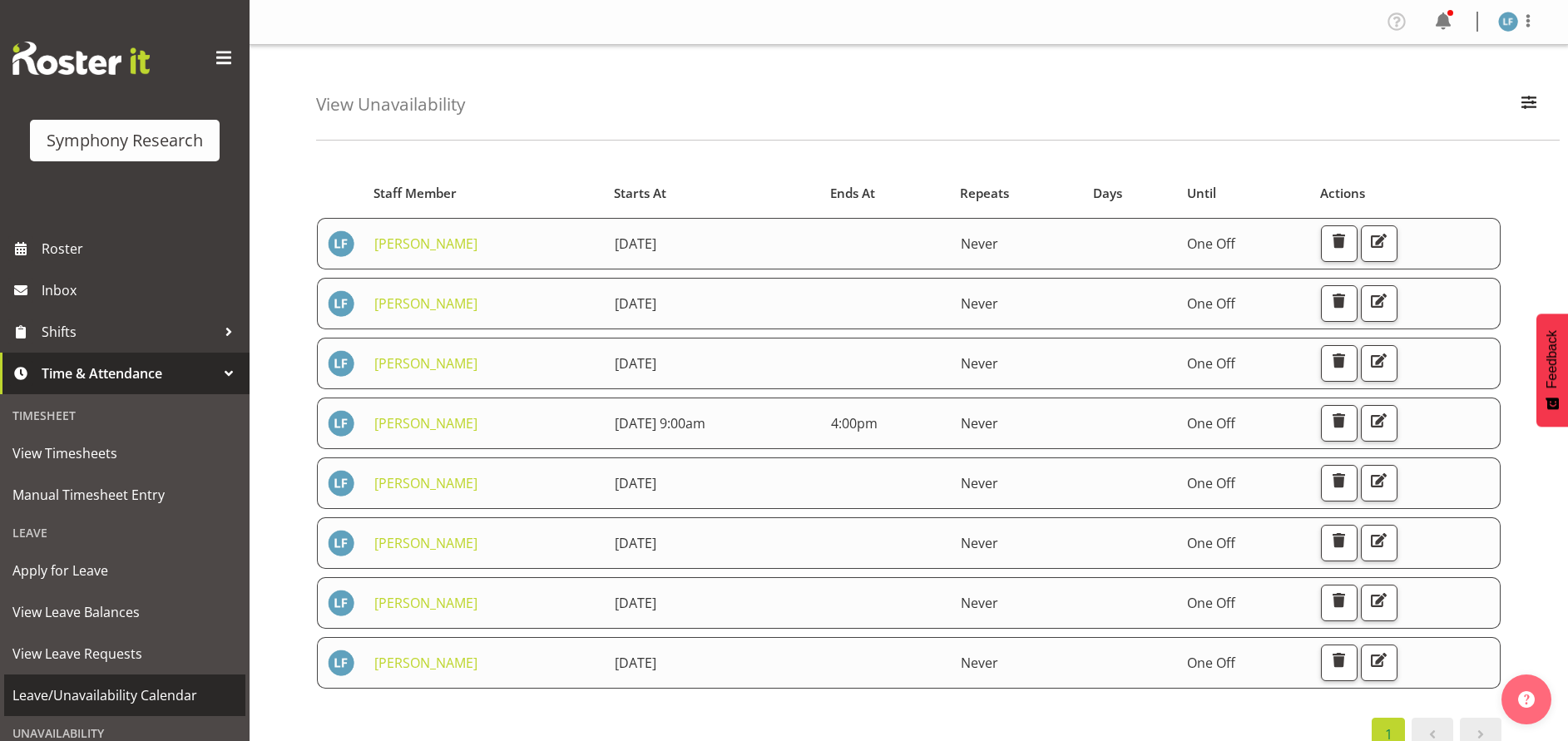
click at [132, 689] on span "Leave/Unavailability Calendar" at bounding box center [124, 696] width 224 height 25
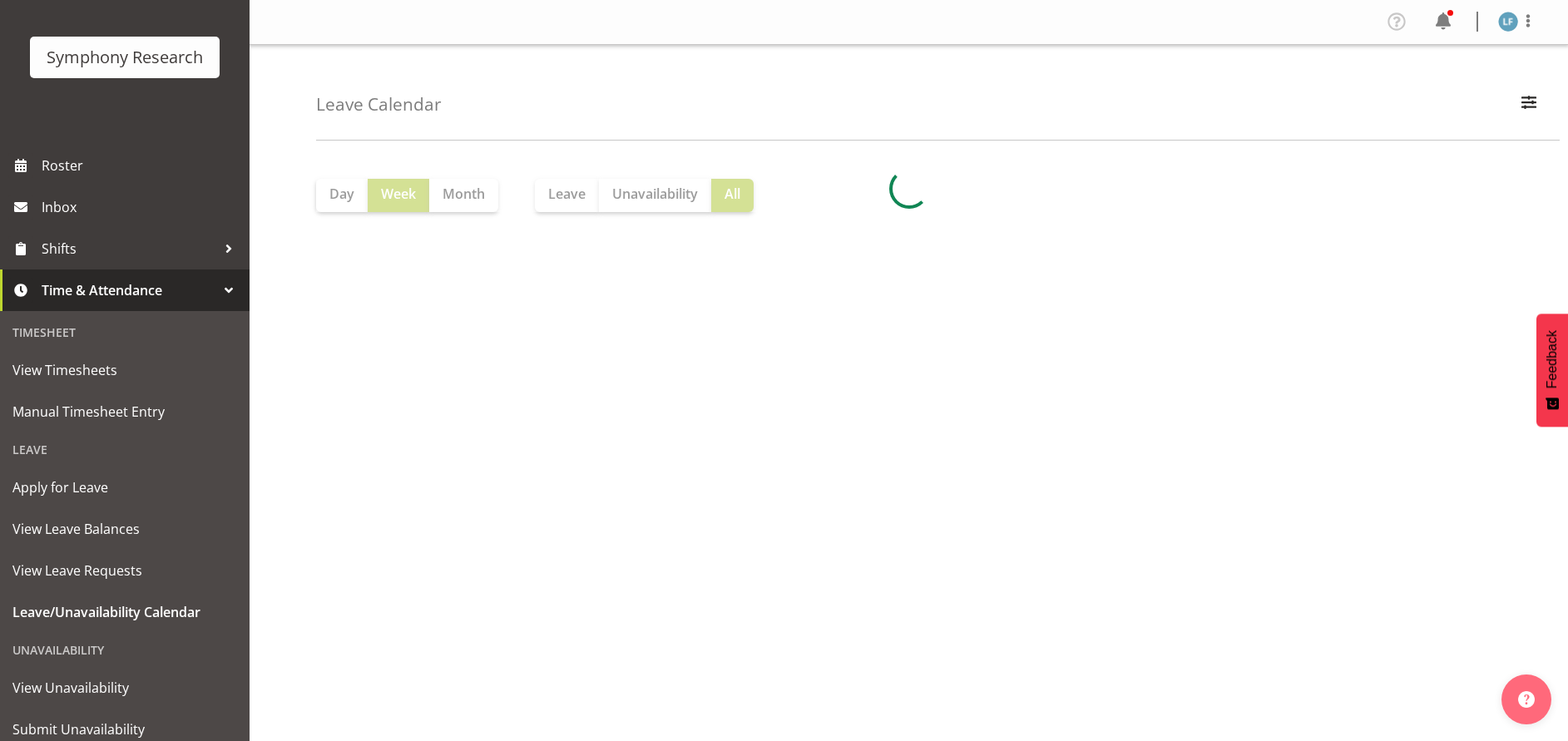
scroll to position [138, 0]
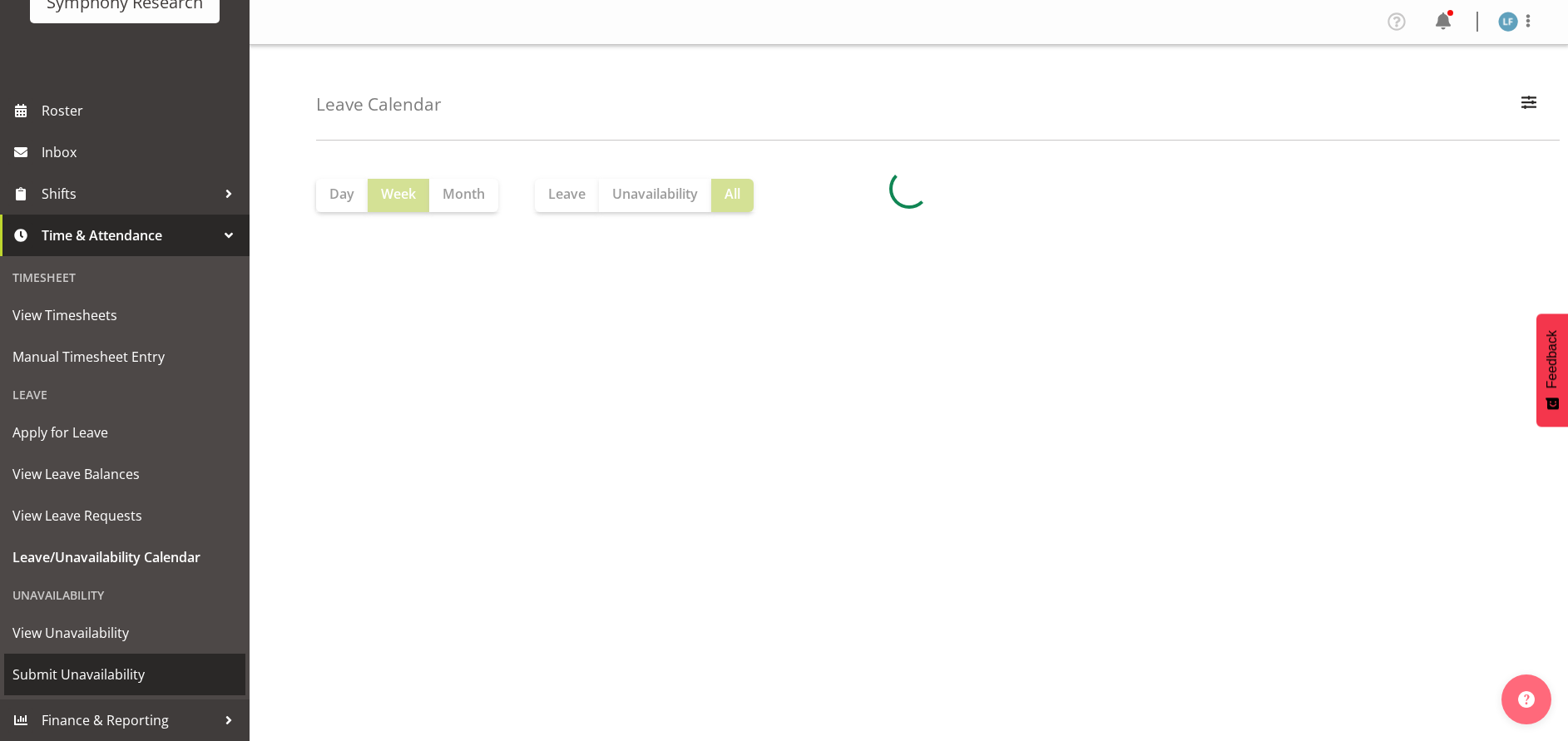
click at [87, 674] on span "Submit Unavailability" at bounding box center [124, 674] width 224 height 25
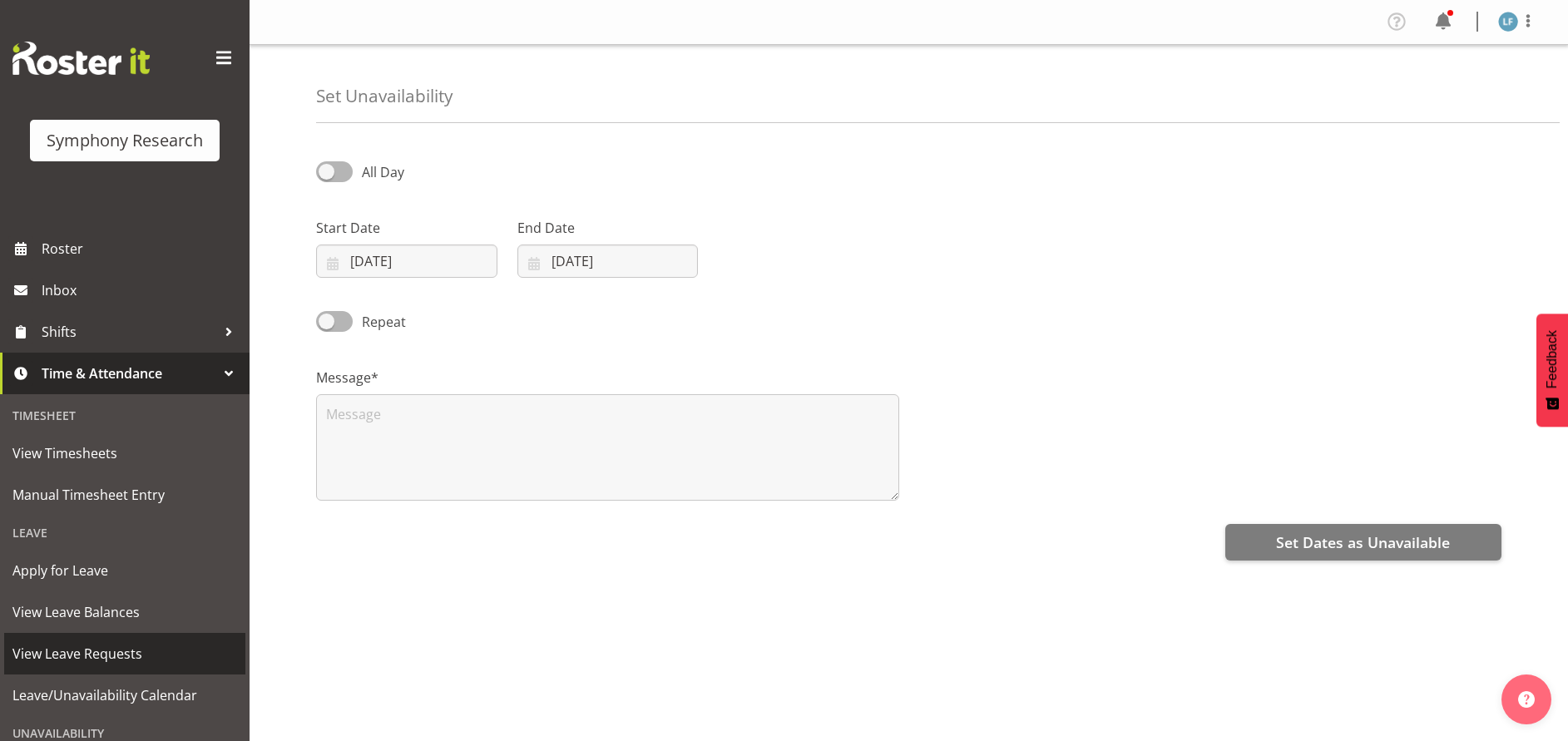
select select "8"
select select "2025"
click at [377, 265] on input "17/09/2025" at bounding box center [407, 262] width 182 height 33
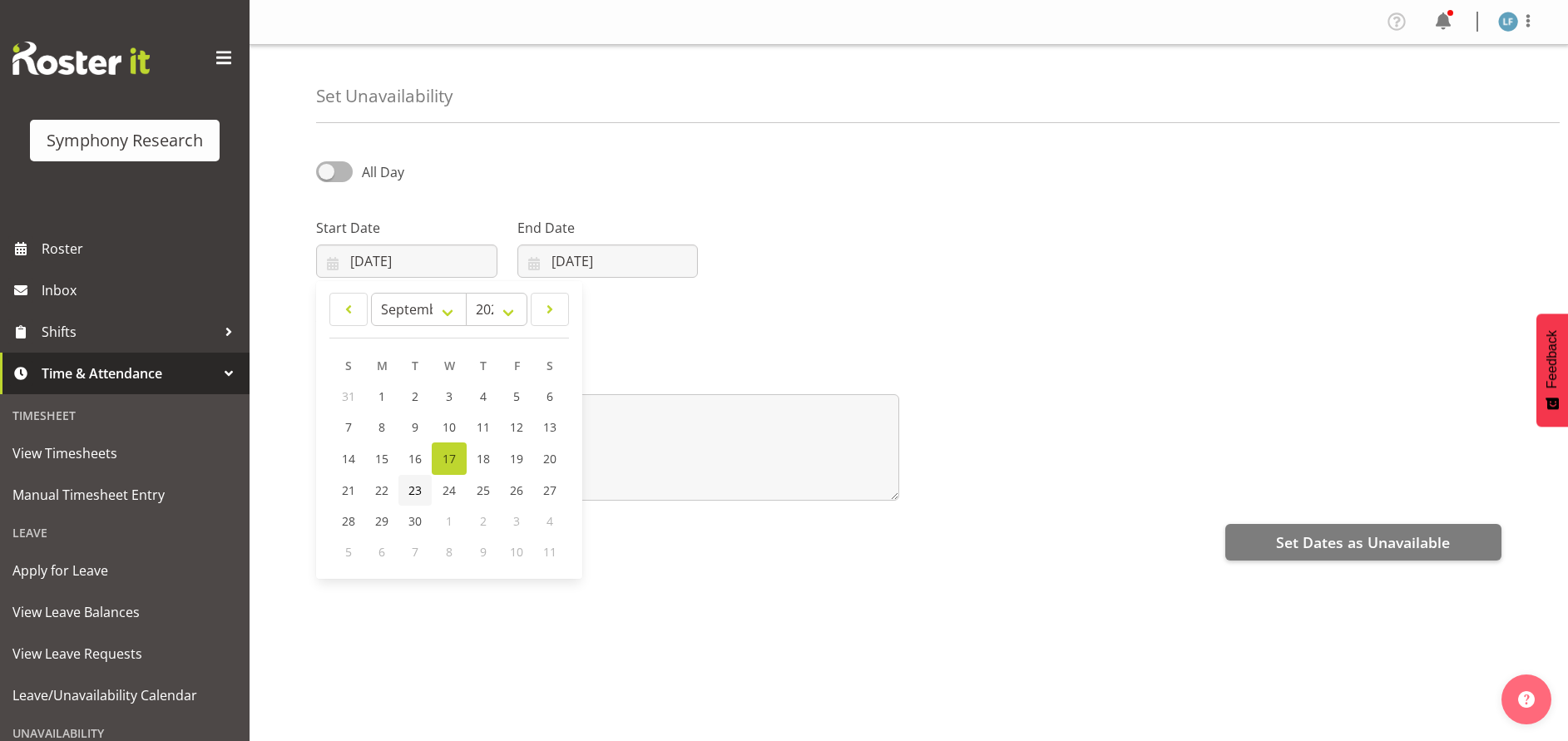
click at [419, 489] on span "23" at bounding box center [415, 490] width 13 height 16
type input "[DATE]"
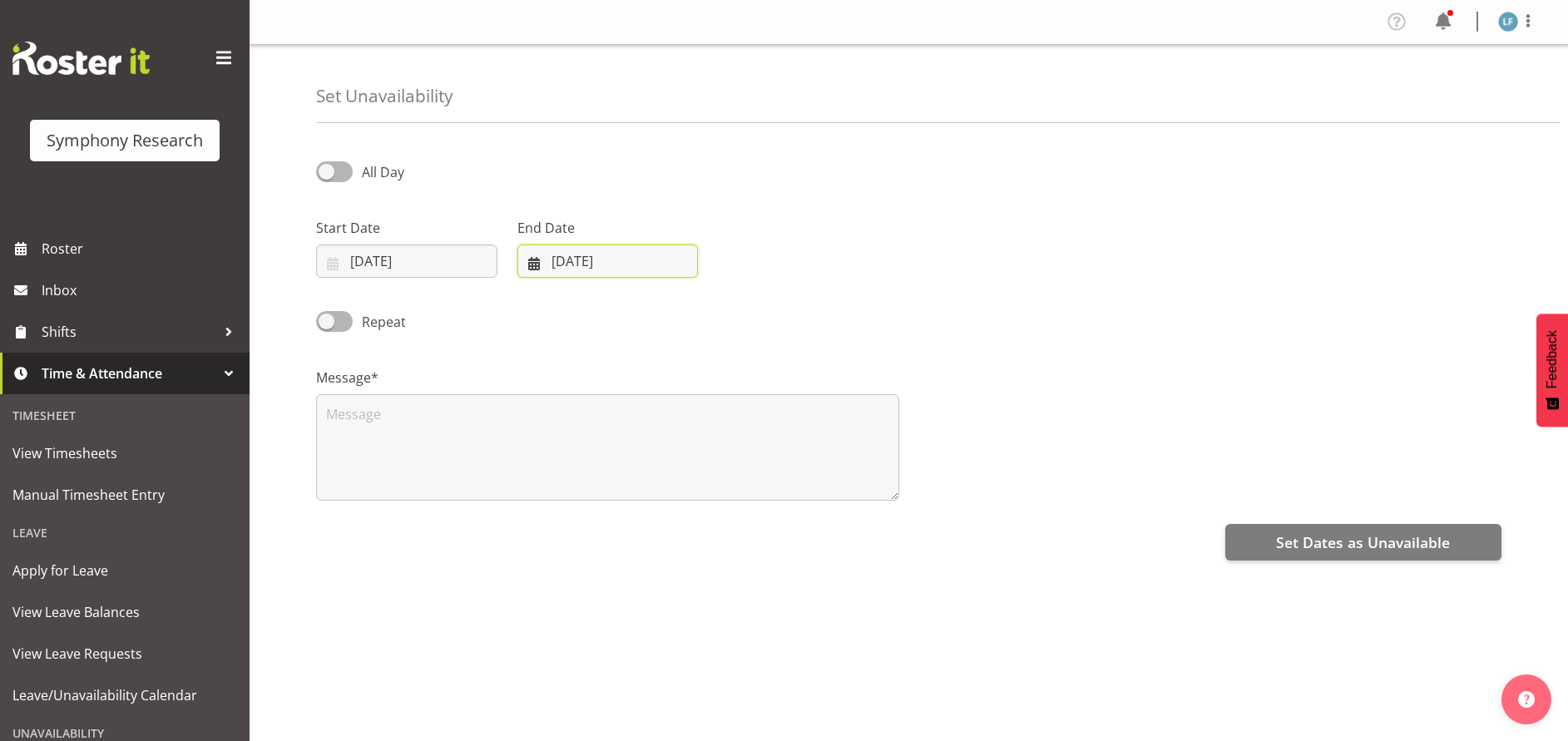
click at [550, 263] on input "[DATE]" at bounding box center [608, 262] width 182 height 33
click at [611, 489] on span "23" at bounding box center [617, 490] width 13 height 16
type input "23/09/2025"
click at [333, 170] on span at bounding box center [334, 172] width 36 height 20
click at [327, 170] on input "All Day" at bounding box center [322, 172] width 11 height 11
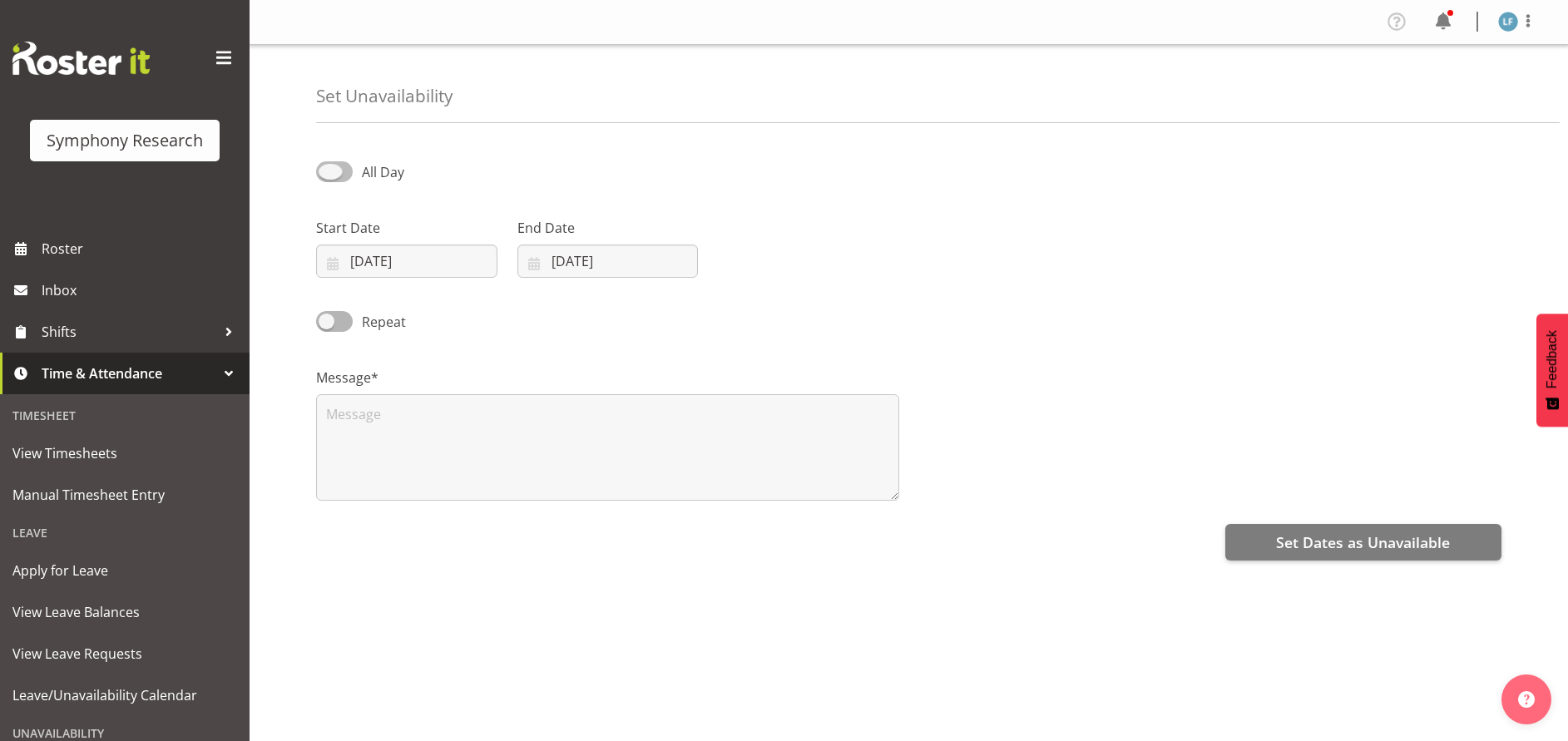
checkbox input "true"
select select "13"
select select "16"
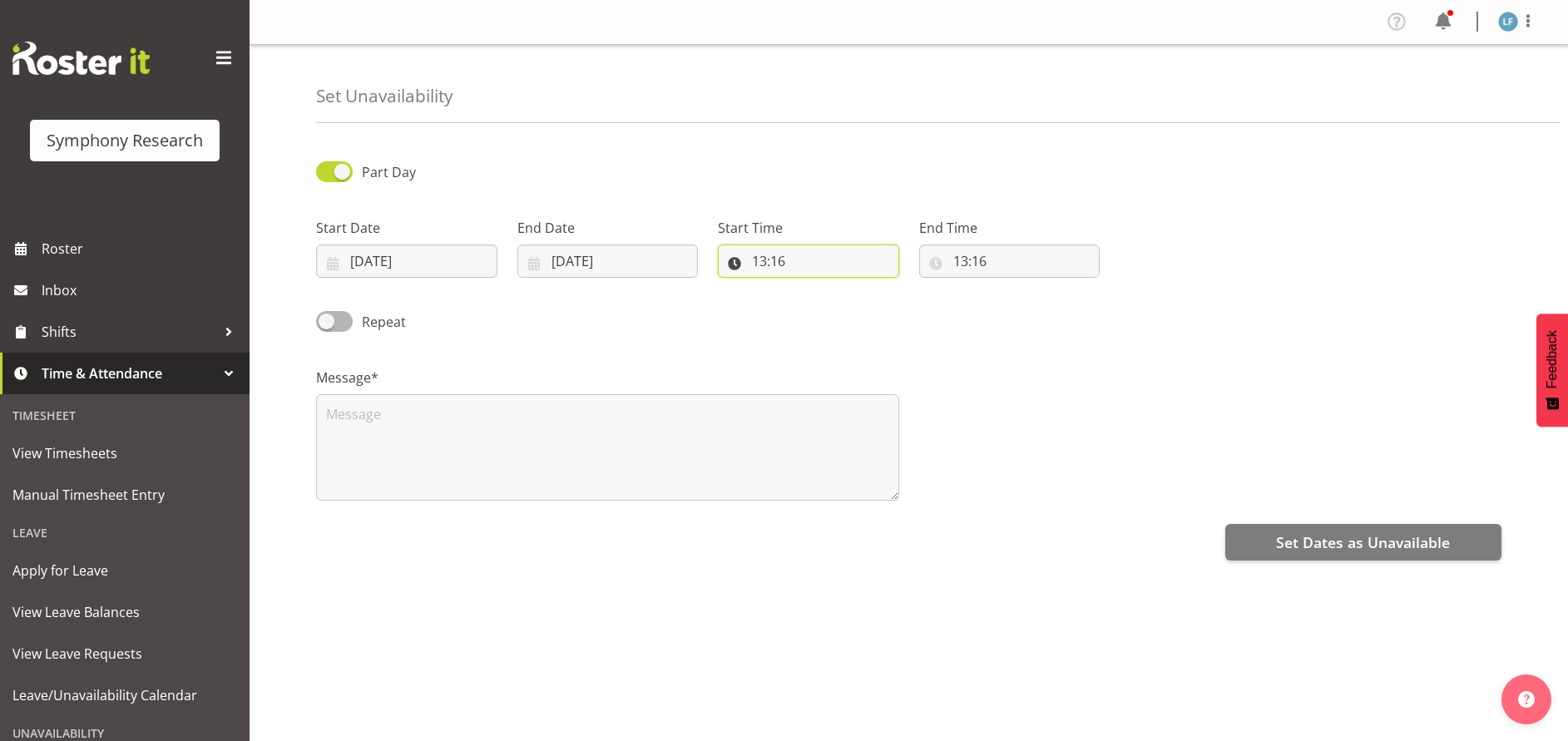
click at [761, 265] on input "13:16" at bounding box center [809, 262] width 182 height 33
click at [832, 297] on select "00 01 02 03 04 05 06 07 08 09 10 11 12 13 14 15 16 17 18 19 20 21 22 23" at bounding box center [832, 304] width 37 height 33
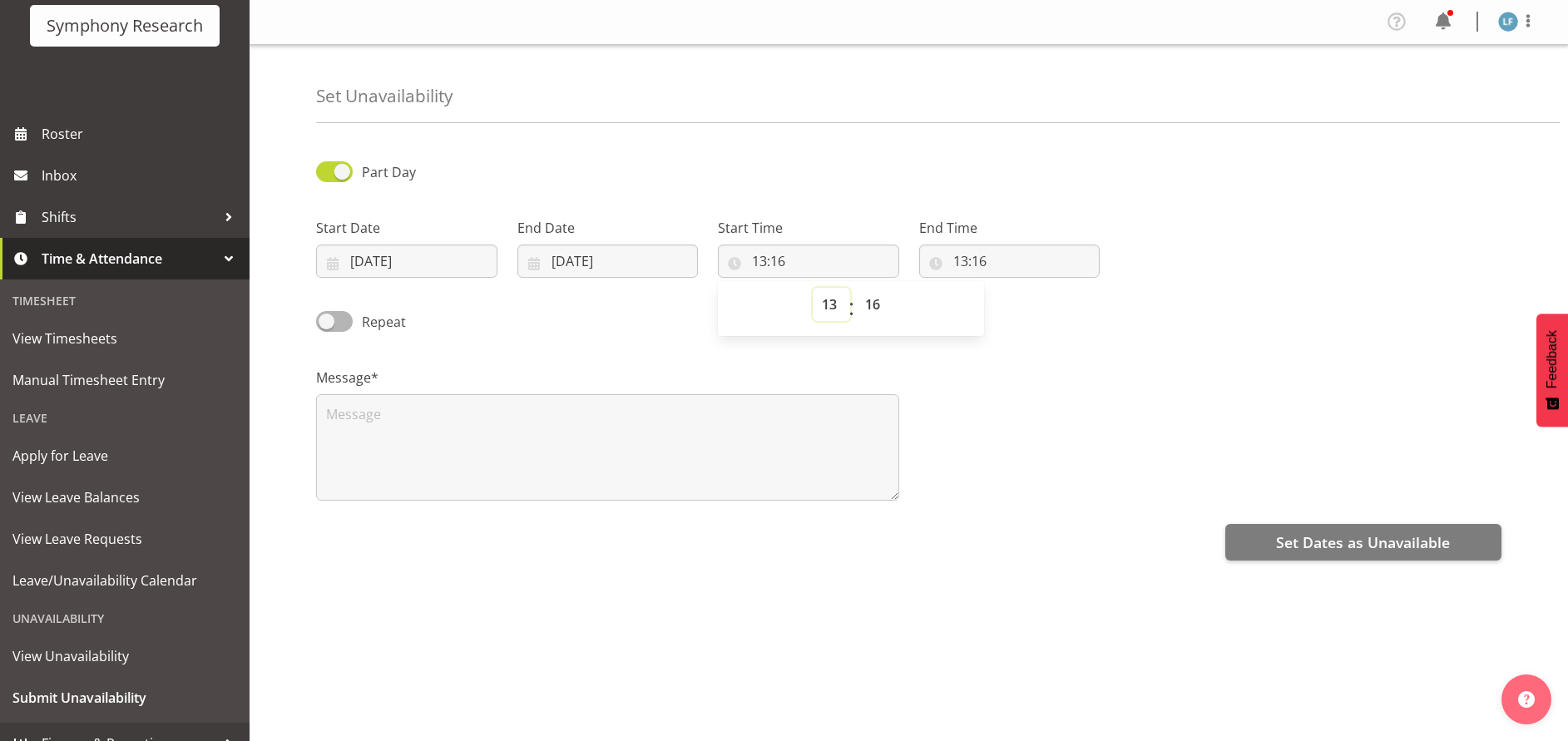
scroll to position [138, 0]
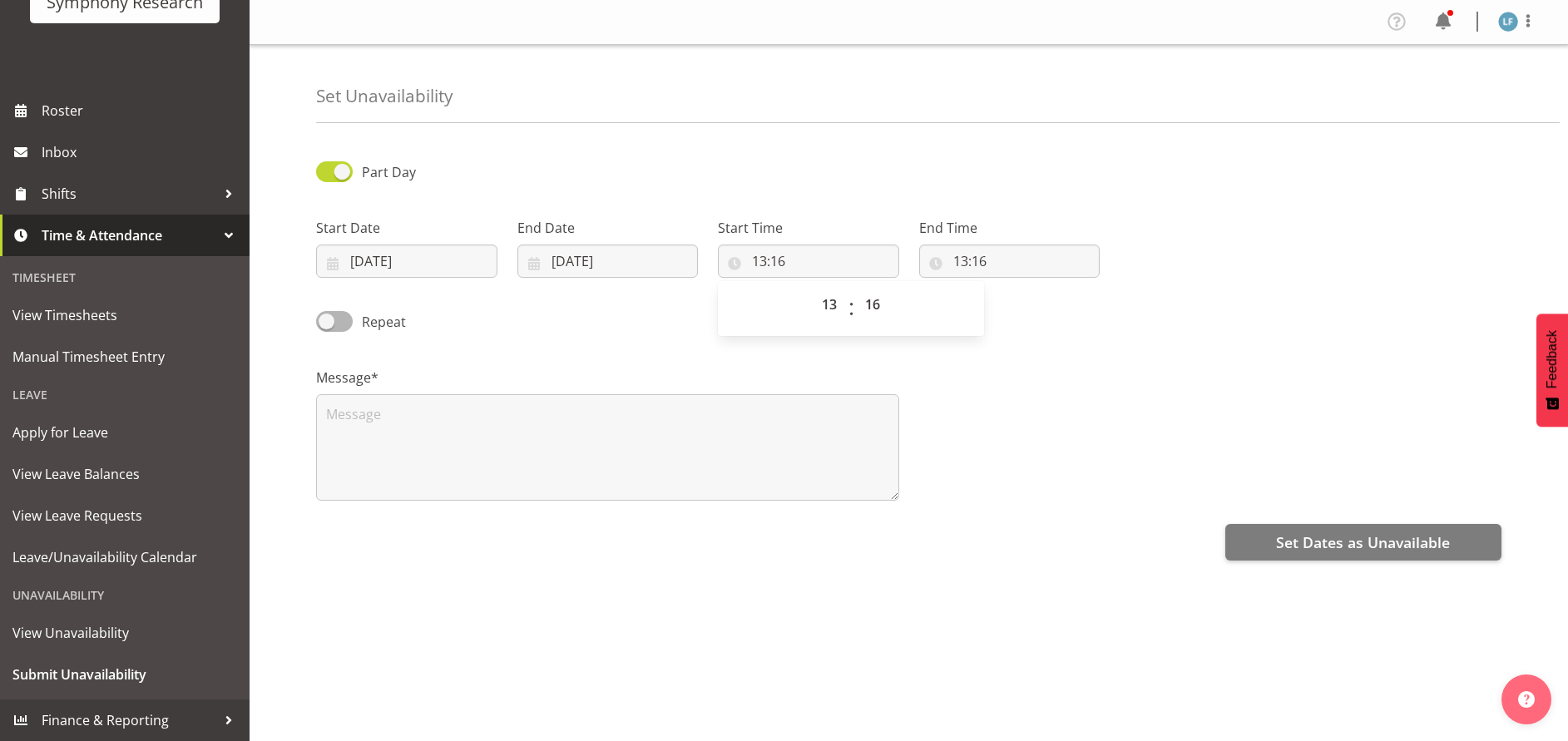
click at [596, 327] on div "Repeat" at bounding box center [456, 323] width 281 height 23
click at [761, 249] on input "13:16" at bounding box center [809, 262] width 182 height 33
click at [85, 633] on span "View Unavailability" at bounding box center [124, 632] width 224 height 25
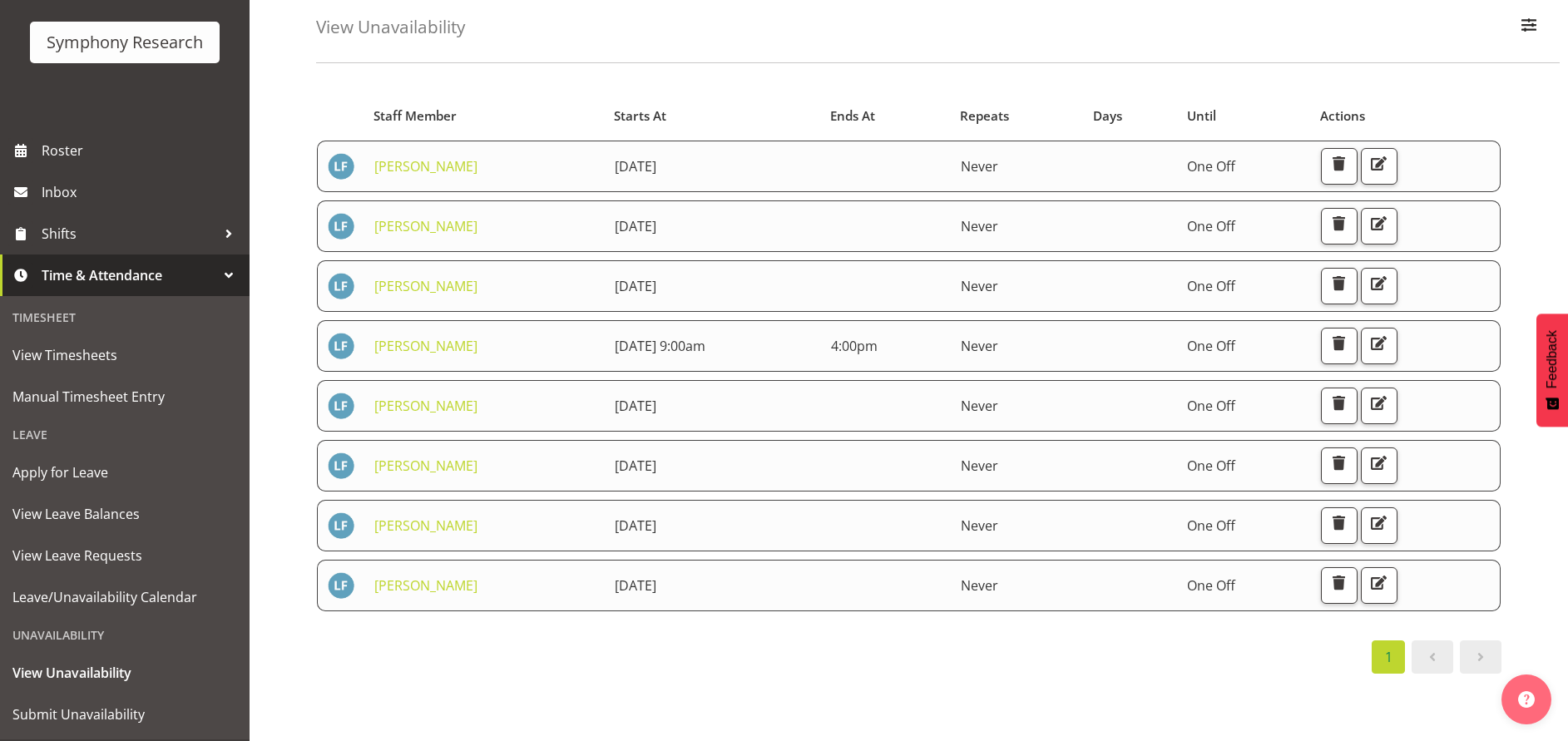
scroll to position [120, 0]
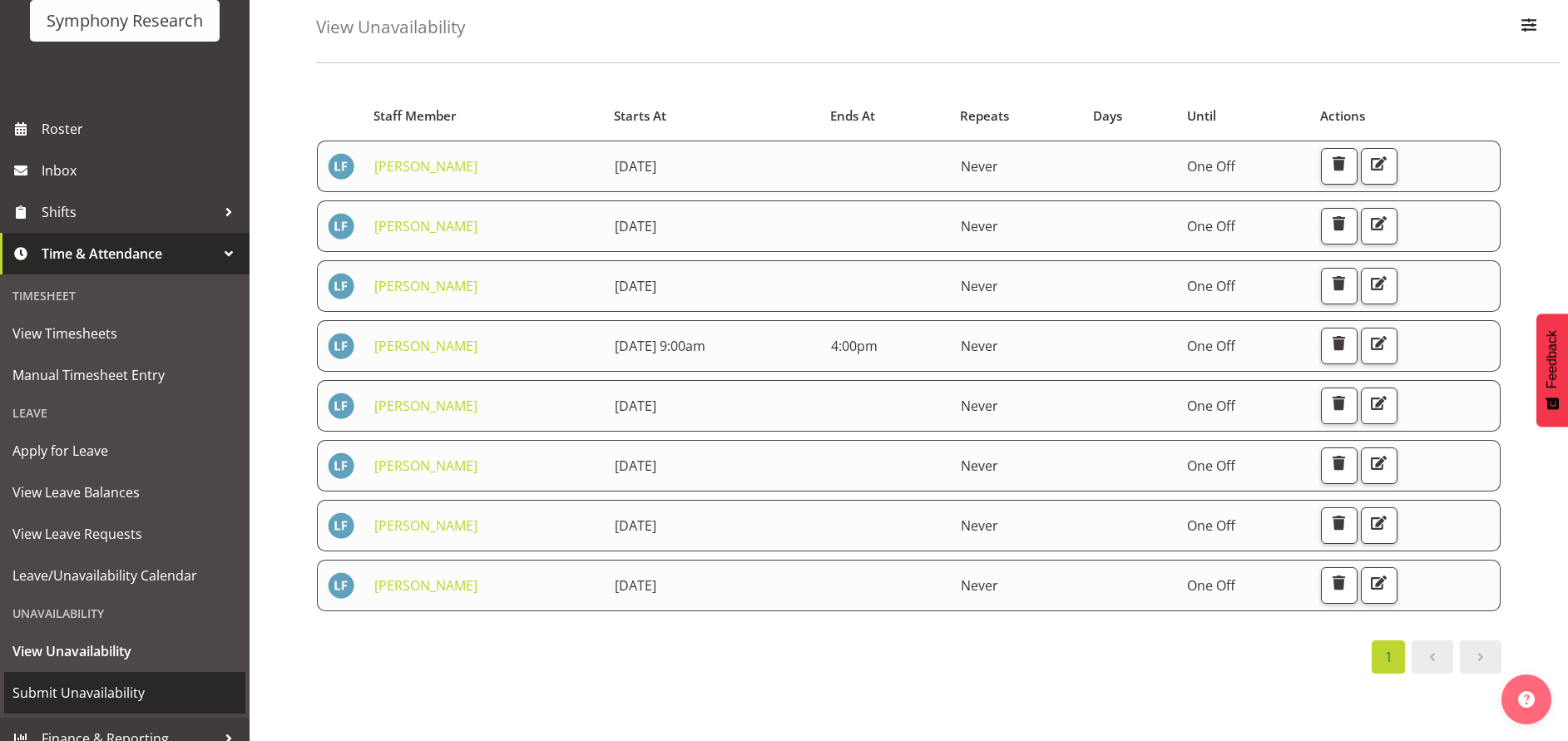
click at [83, 690] on span "Submit Unavailability" at bounding box center [124, 693] width 224 height 25
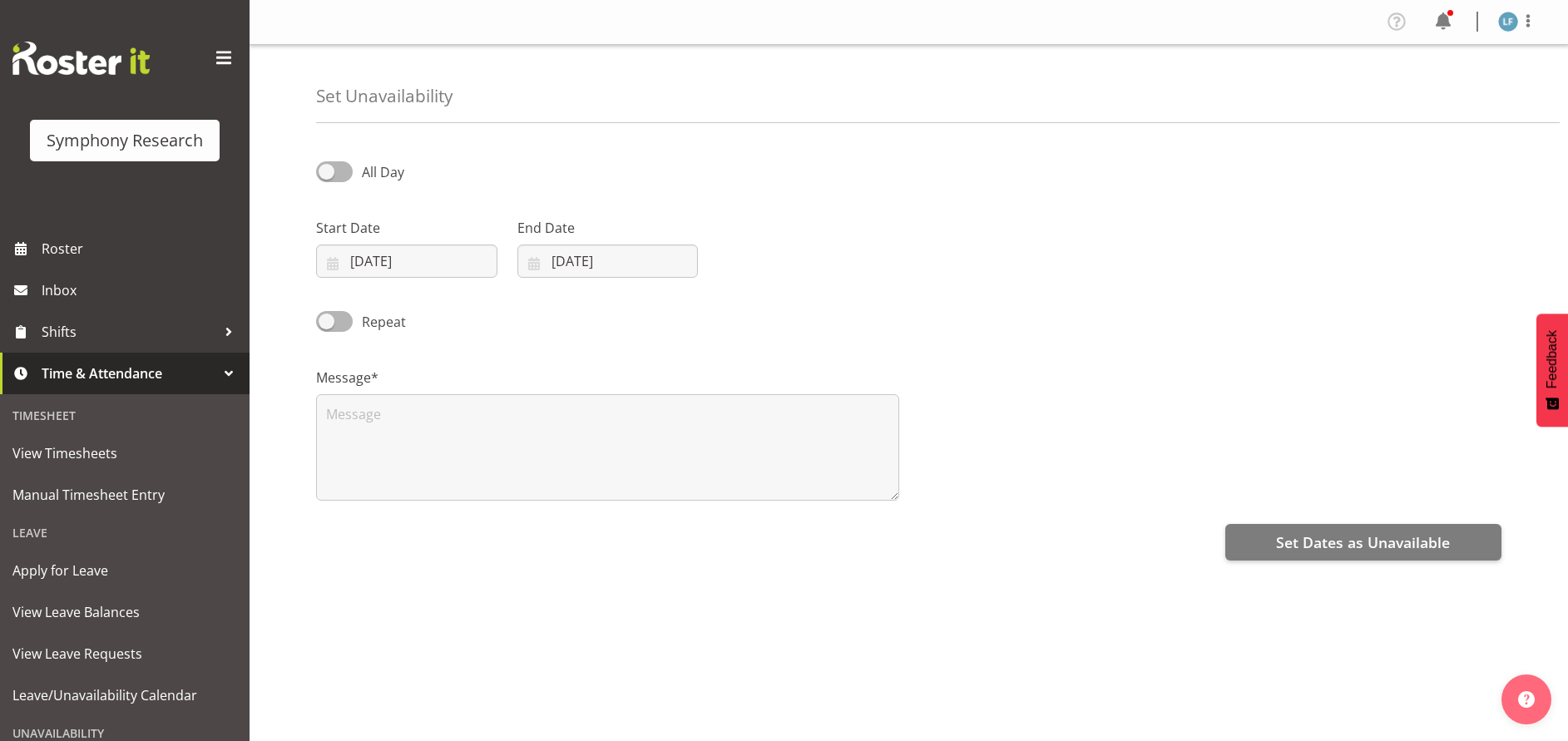
select select "8"
select select "2025"
click at [377, 252] on input "[DATE]" at bounding box center [407, 262] width 182 height 33
click at [411, 492] on span "23" at bounding box center [415, 490] width 13 height 16
type input "[DATE]"
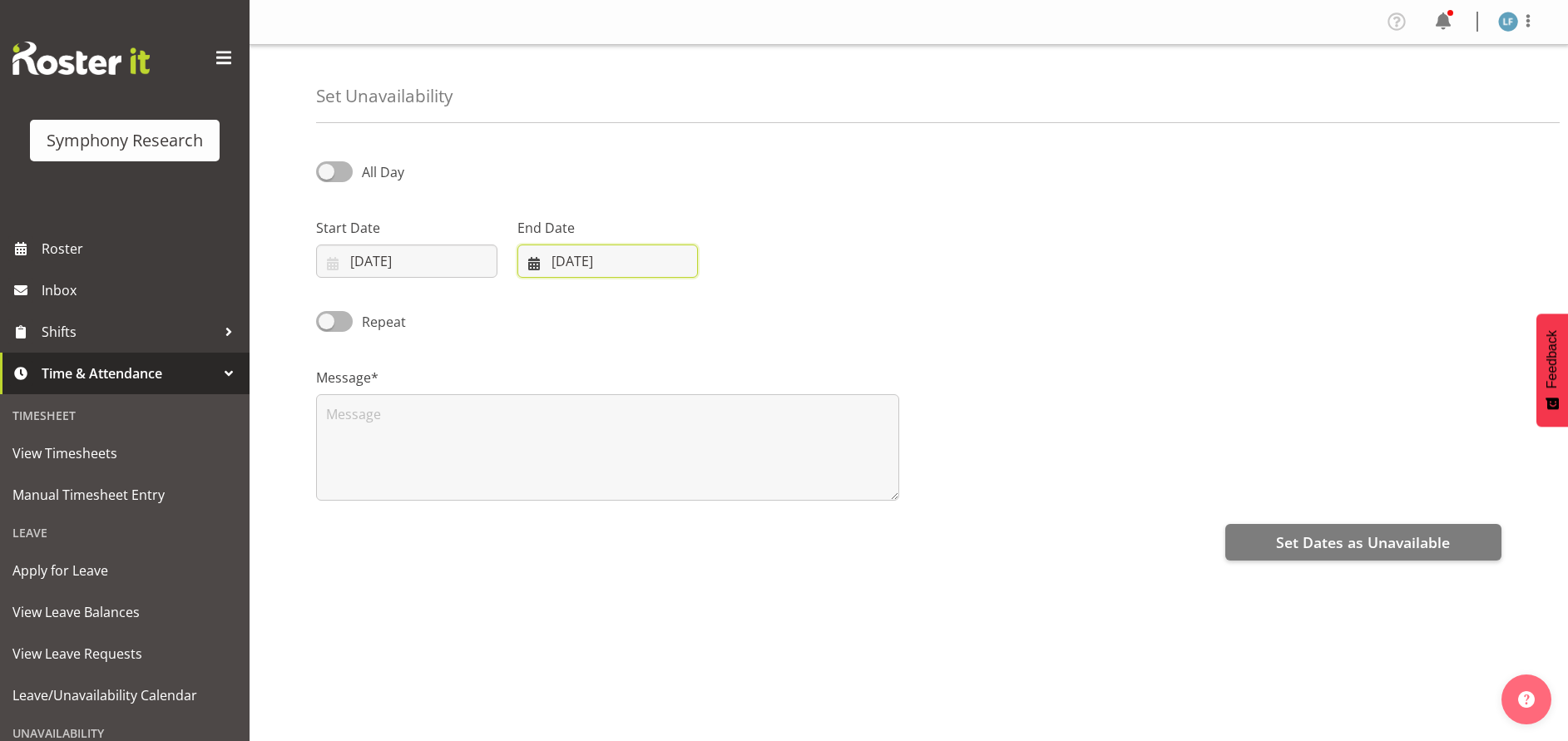
click at [597, 259] on input "[DATE]" at bounding box center [608, 262] width 182 height 33
click at [612, 490] on span "23" at bounding box center [617, 490] width 13 height 16
type input "[DATE]"
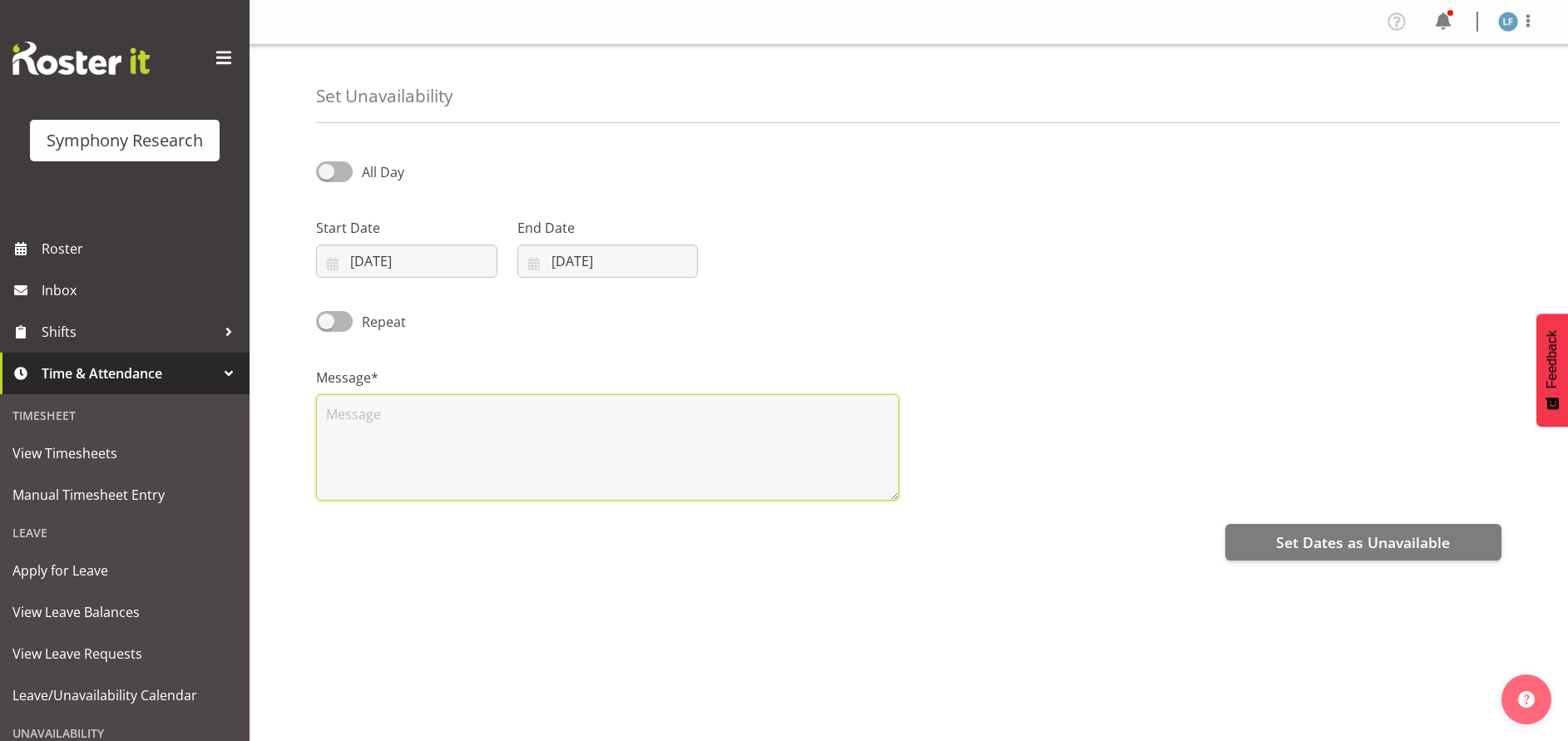
click at [396, 441] on textarea at bounding box center [607, 447] width 583 height 107
type textarea "A"
click at [1357, 543] on span "Set Dates as Unavailable" at bounding box center [1363, 542] width 174 height 21
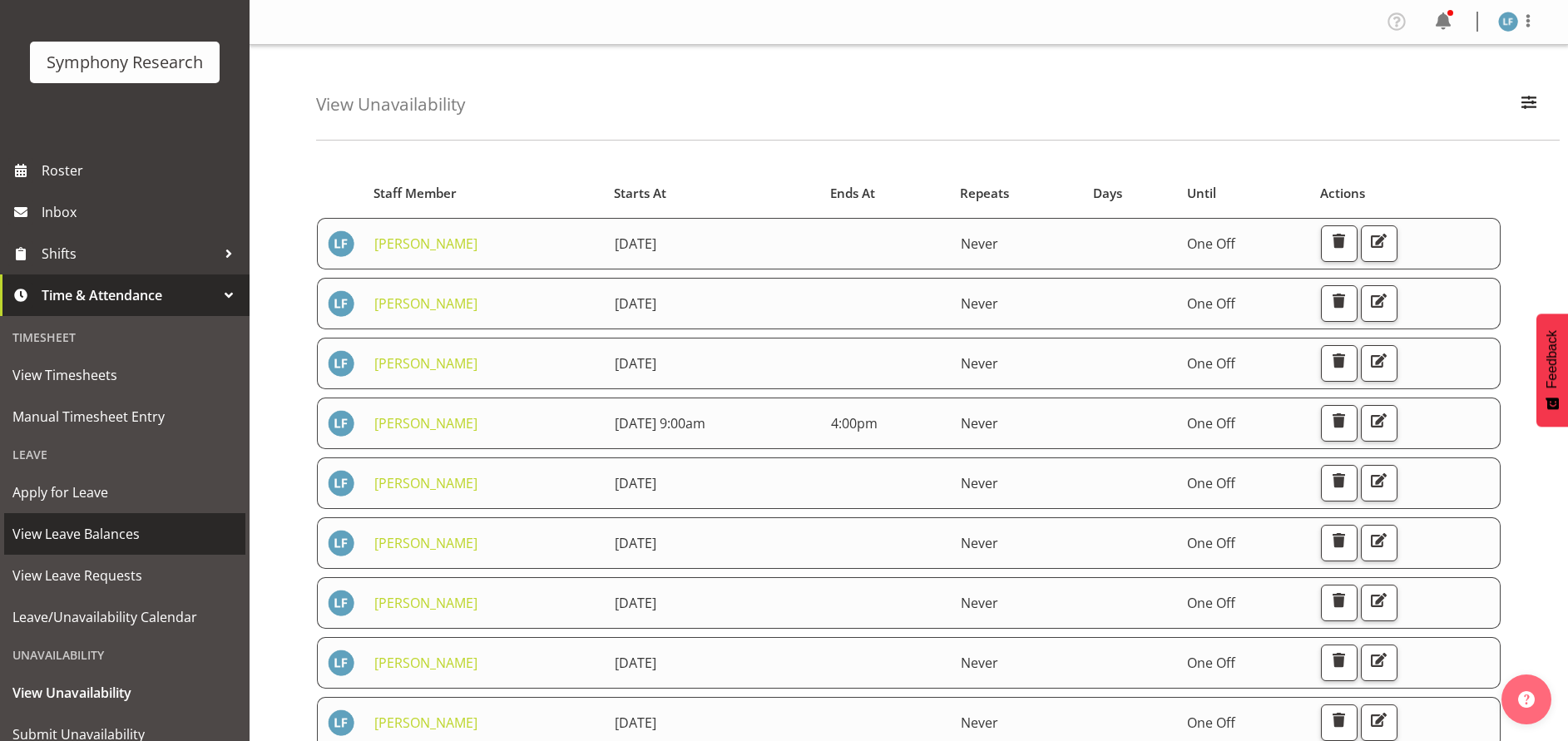
scroll to position [138, 0]
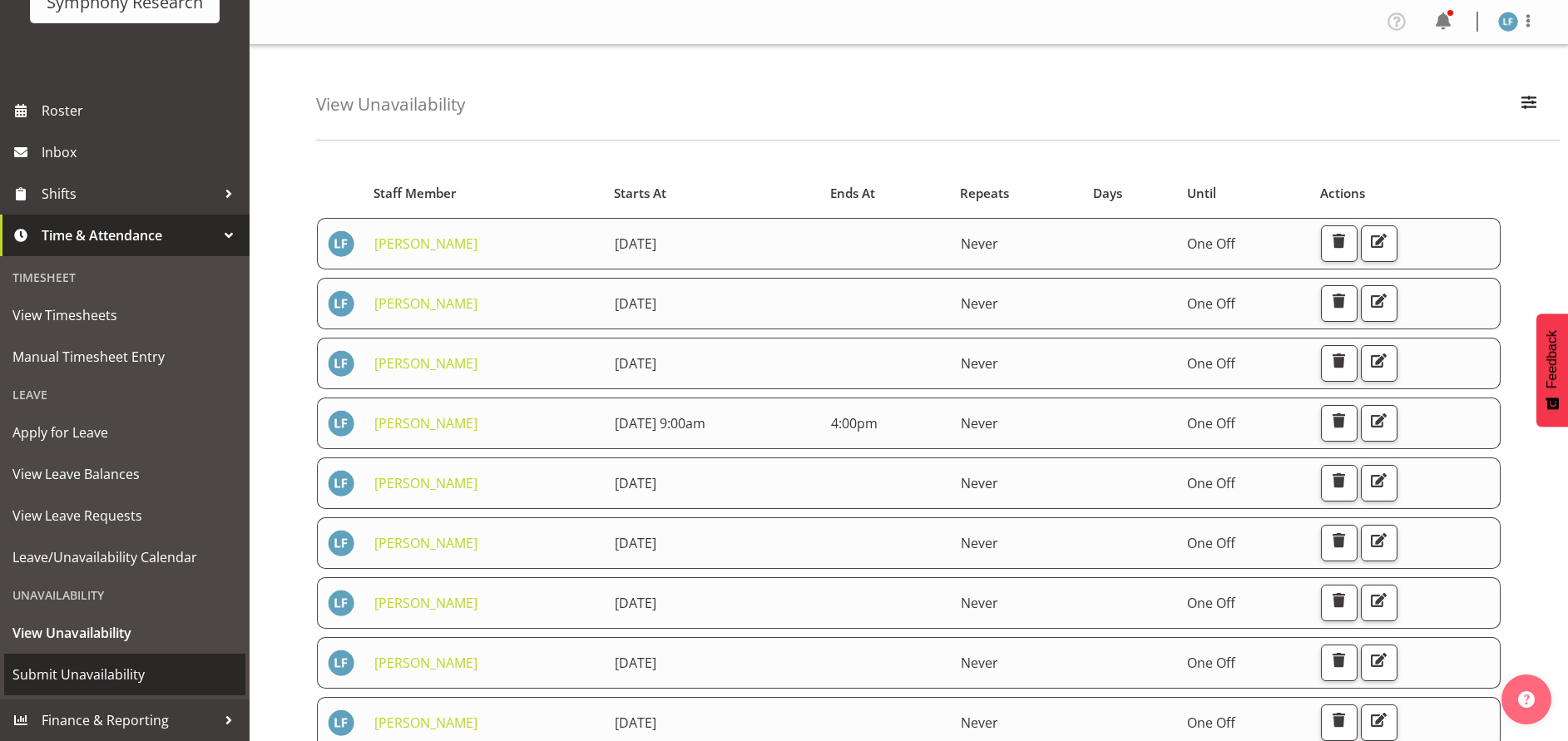
click at [101, 676] on span "Submit Unavailability" at bounding box center [124, 674] width 224 height 25
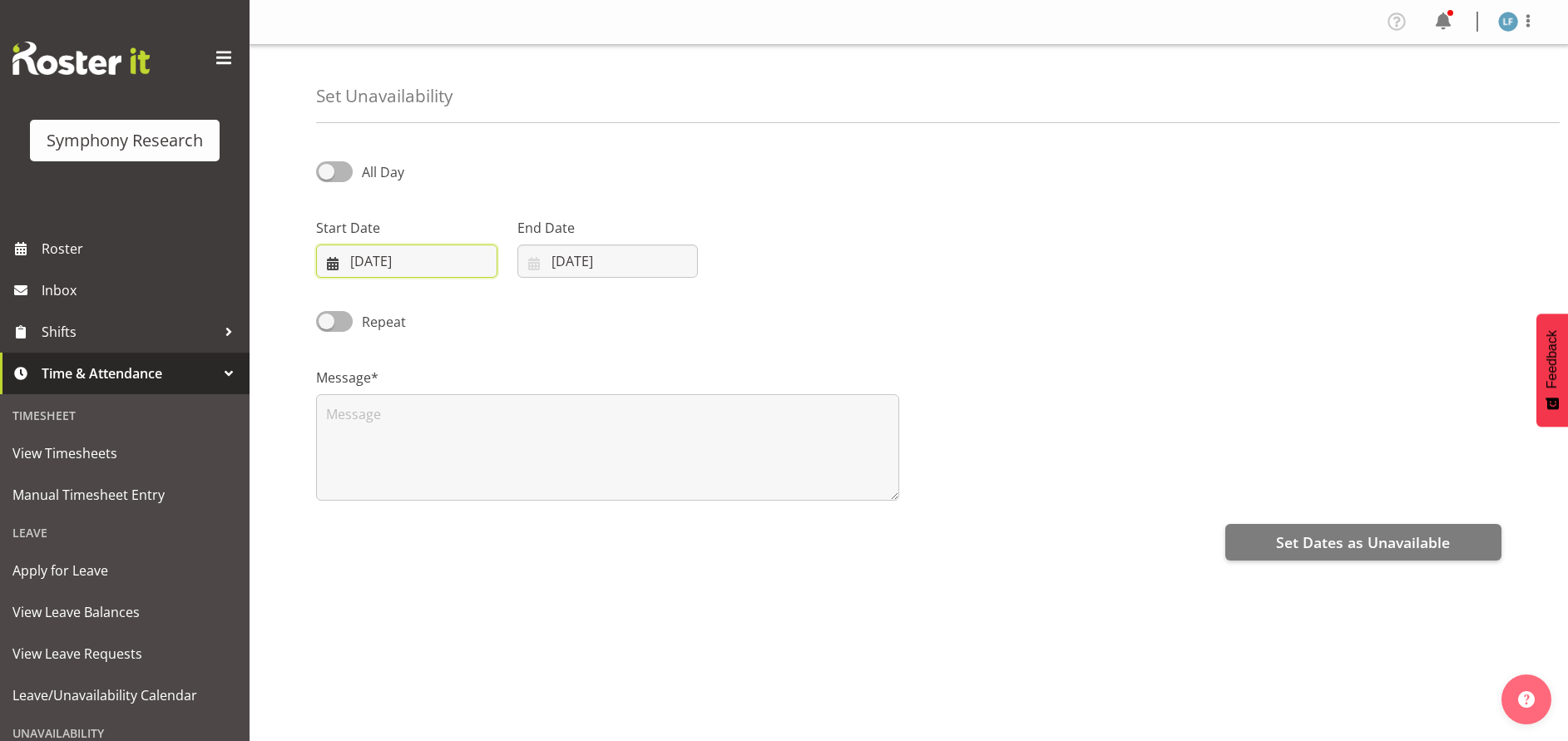
click at [398, 263] on input "[DATE]" at bounding box center [407, 262] width 182 height 33
click at [478, 488] on span "25" at bounding box center [483, 490] width 13 height 16
type input "[DATE]"
click at [558, 263] on input "[DATE]" at bounding box center [608, 262] width 182 height 33
click at [688, 482] on link "25" at bounding box center [684, 490] width 33 height 31
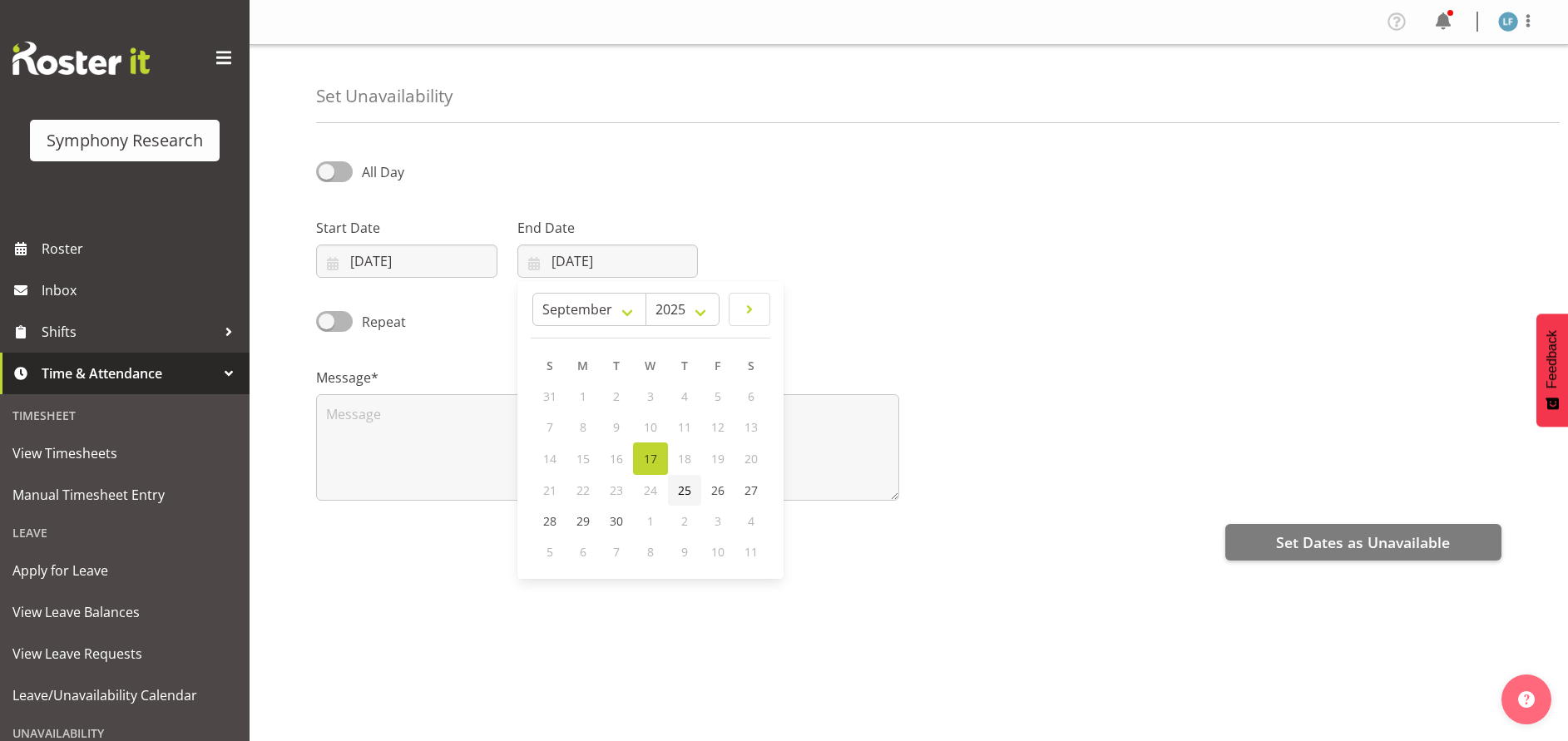
type input "[DATE]"
click at [334, 171] on span at bounding box center [334, 172] width 36 height 20
click at [327, 171] on input "All Day" at bounding box center [322, 172] width 11 height 11
checkbox input "true"
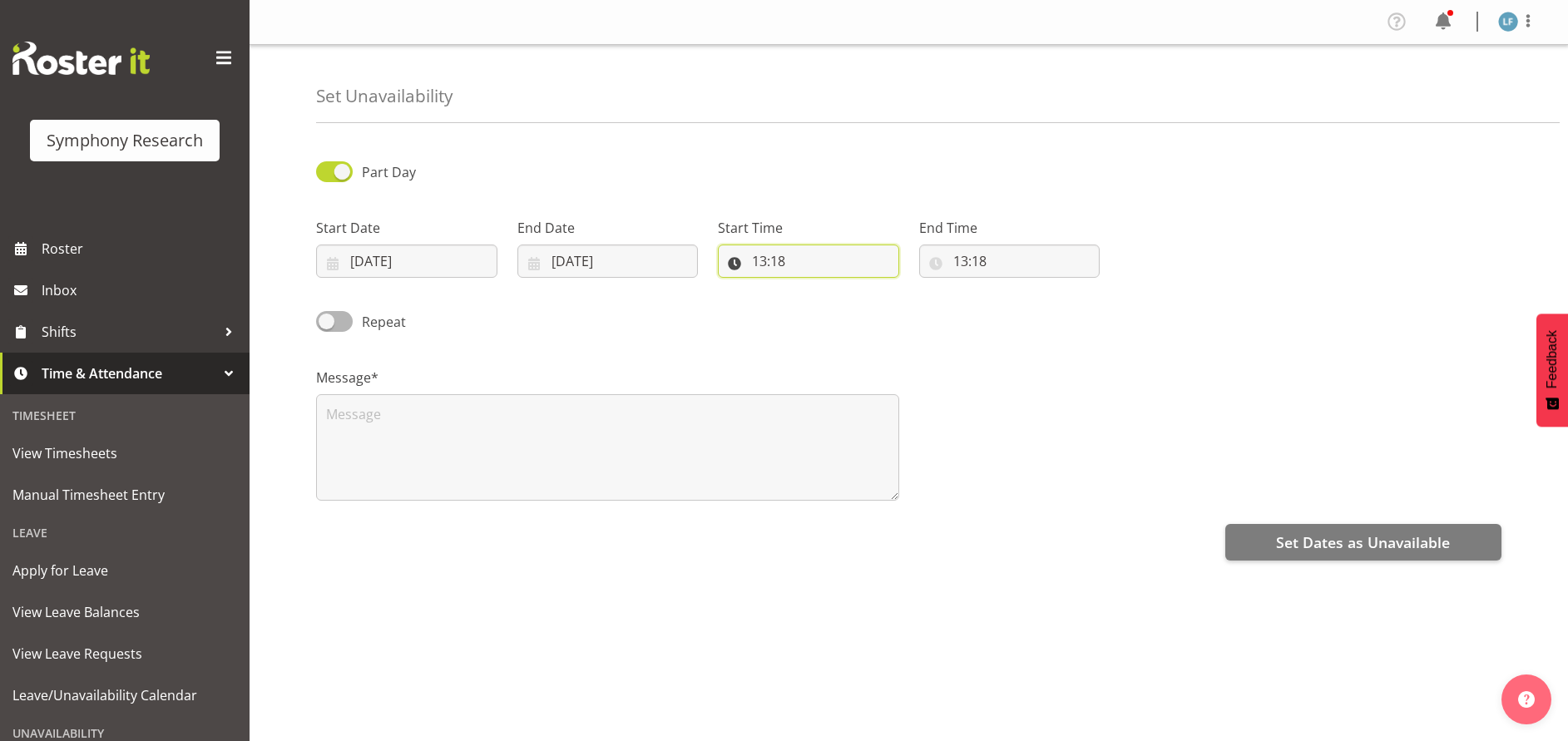
click at [773, 253] on input "13:18" at bounding box center [809, 262] width 182 height 33
click at [826, 309] on select "00 01 02 03 04 05 06 07 08 09 10 11 12 13 14 15 16 17 18 19 20 21 22 23" at bounding box center [832, 304] width 37 height 33
select select "9"
click at [813, 287] on select "00 01 02 03 04 05 06 07 08 09 10 11 12 13 14 15 16 17 18 19 20 21 22 23" at bounding box center [832, 304] width 37 height 33
type input "09:18"
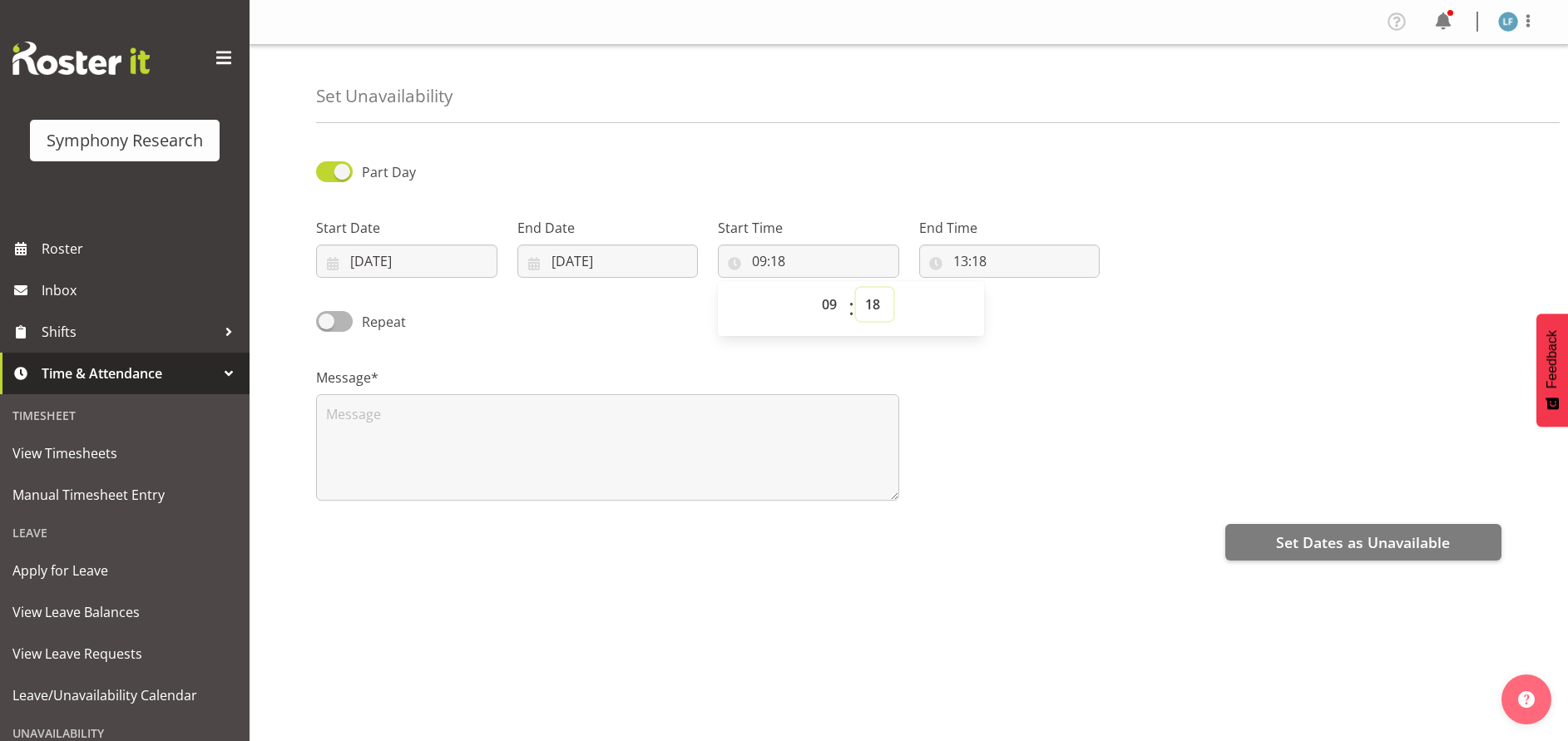
click at [881, 305] on select "00 01 02 03 04 05 06 07 08 09 10 11 12 13 14 15 16 17 18 19 20 21 22 23 24 25 2…" at bounding box center [874, 304] width 37 height 33
select select "0"
click at [856, 287] on select "00 01 02 03 04 05 06 07 08 09 10 11 12 13 14 15 16 17 18 19 20 21 22 23 24 25 2…" at bounding box center [874, 304] width 37 height 33
type input "09:00"
click at [965, 254] on input "13:18" at bounding box center [1010, 262] width 182 height 33
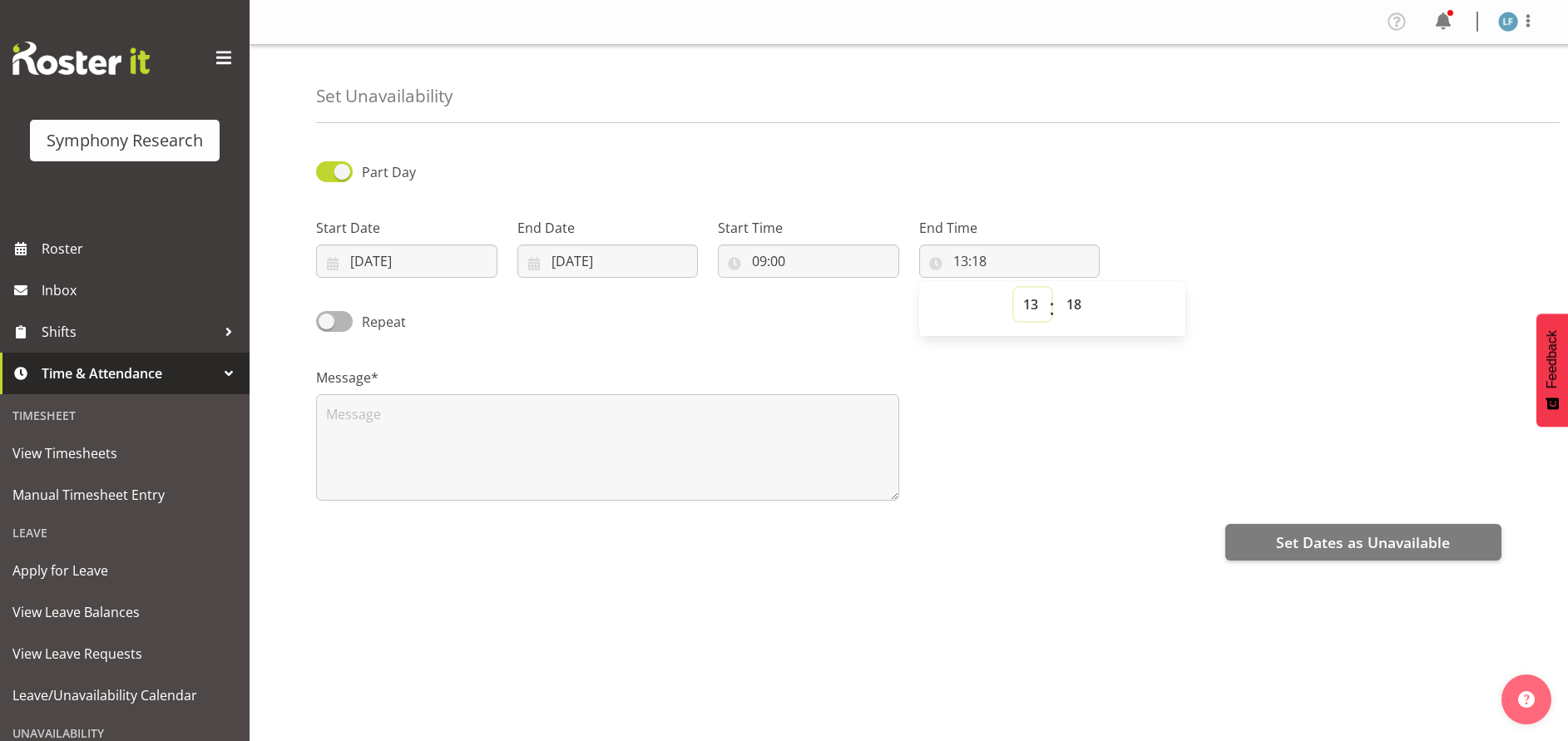
click at [1033, 304] on select "00 01 02 03 04 05 06 07 08 09 10 11 12 13 14 15 16 17 18 19 20 21 22 23" at bounding box center [1033, 304] width 37 height 33
select select "16"
click at [1014, 287] on select "00 01 02 03 04 05 06 07 08 09 10 11 12 13 14 15 16 17 18 19 20 21 22 23" at bounding box center [1033, 304] width 37 height 33
type input "16:18"
click at [1081, 301] on select "00 01 02 03 04 05 06 07 08 09 10 11 12 13 14 15 16 17 18 19 20 21 22 23 24 25 2…" at bounding box center [1076, 304] width 37 height 33
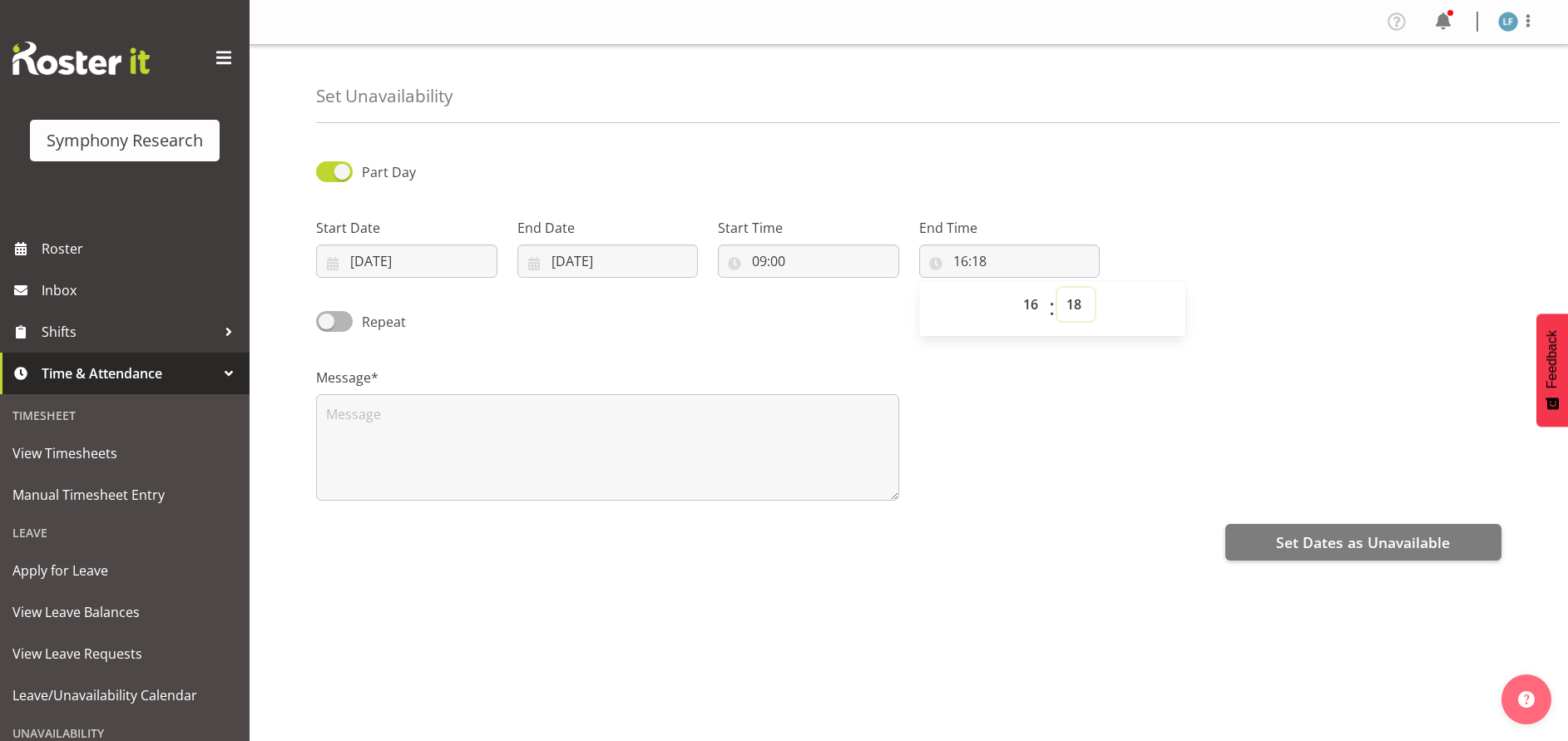
select select "0"
click at [1057, 287] on select "00 01 02 03 04 05 06 07 08 09 10 11 12 13 14 15 16 17 18 19 20 21 22 23 24 25 2…" at bounding box center [1076, 304] width 37 height 33
type input "16:00"
click at [435, 436] on textarea at bounding box center [607, 447] width 583 height 107
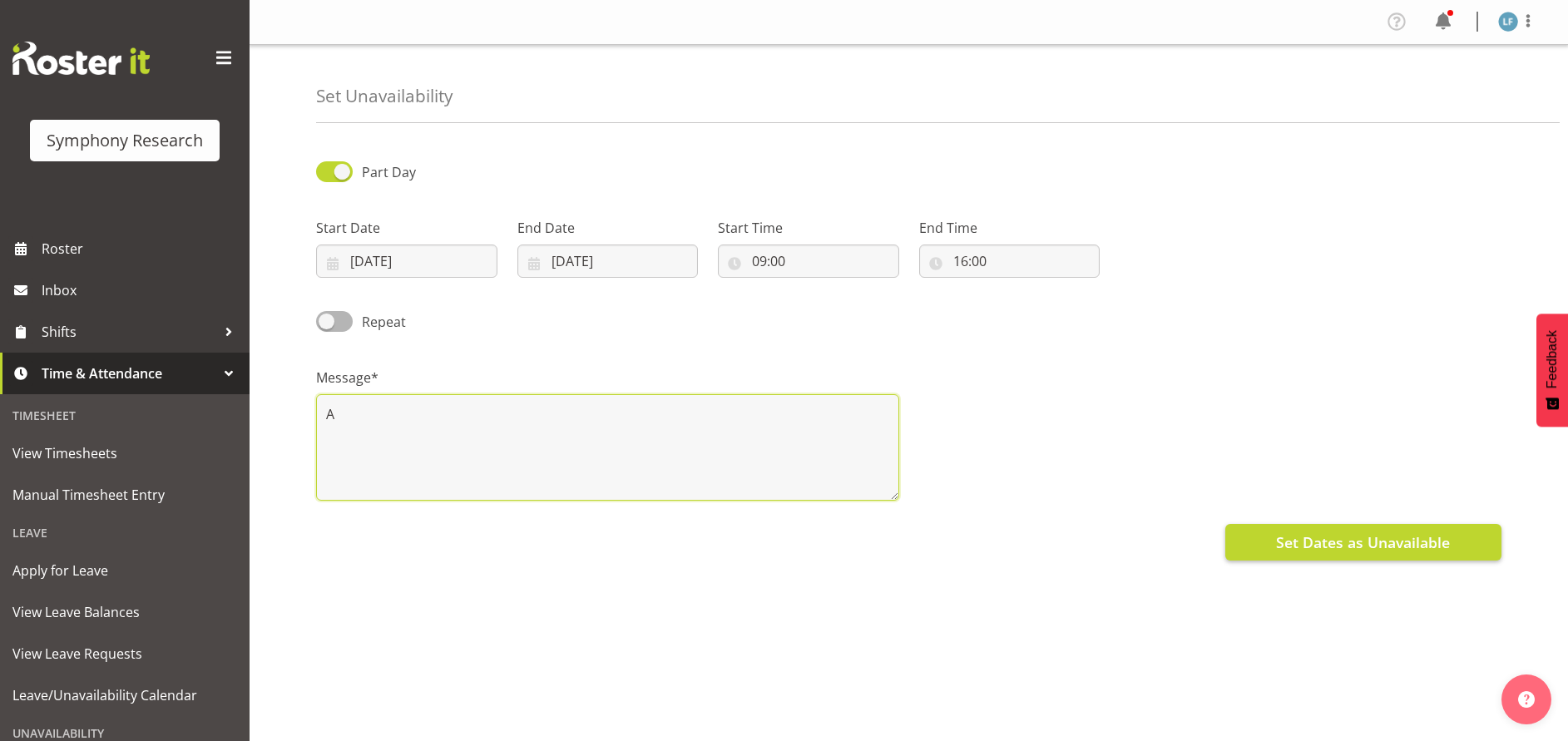
type textarea "A"
click at [1303, 546] on span "Set Dates as Unavailable" at bounding box center [1363, 542] width 174 height 21
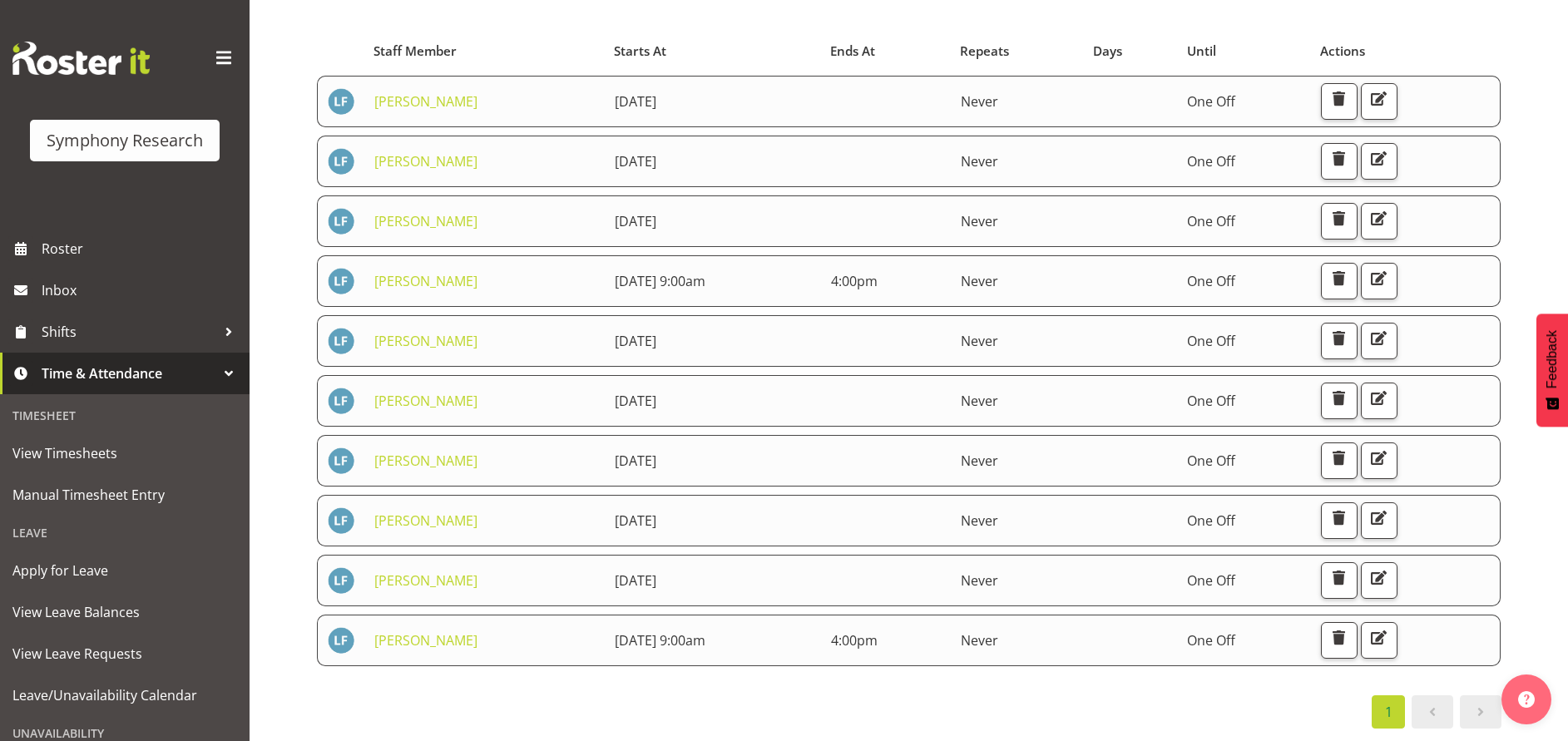
scroll to position [161, 0]
